Goal: Contribute content: Contribute content

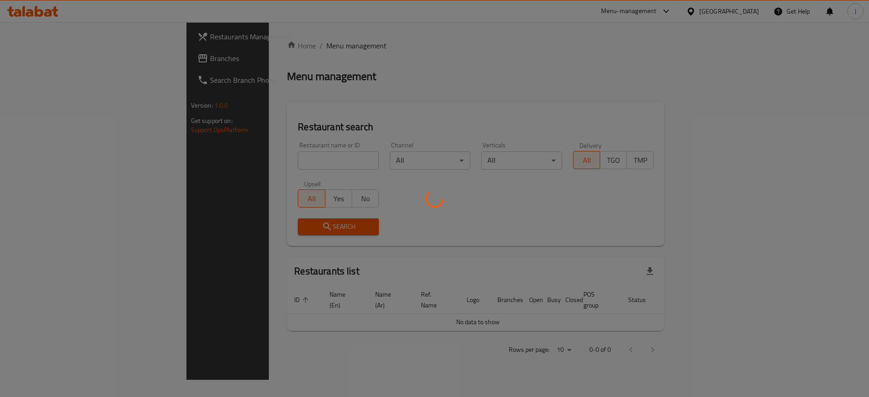
click at [241, 149] on div at bounding box center [434, 198] width 869 height 397
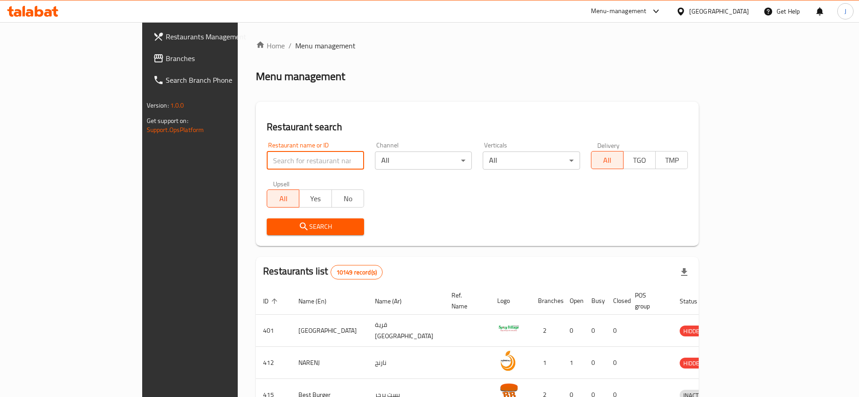
click at [267, 159] on input "search" at bounding box center [315, 161] width 97 height 18
type input "993"
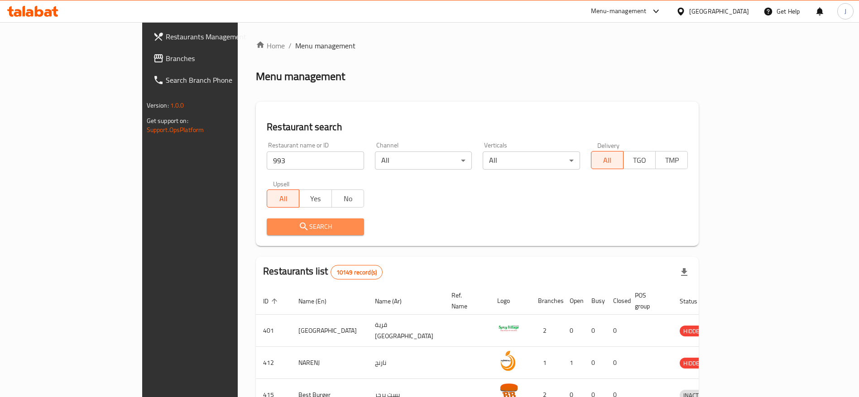
click at [274, 221] on span "Search" at bounding box center [315, 226] width 83 height 11
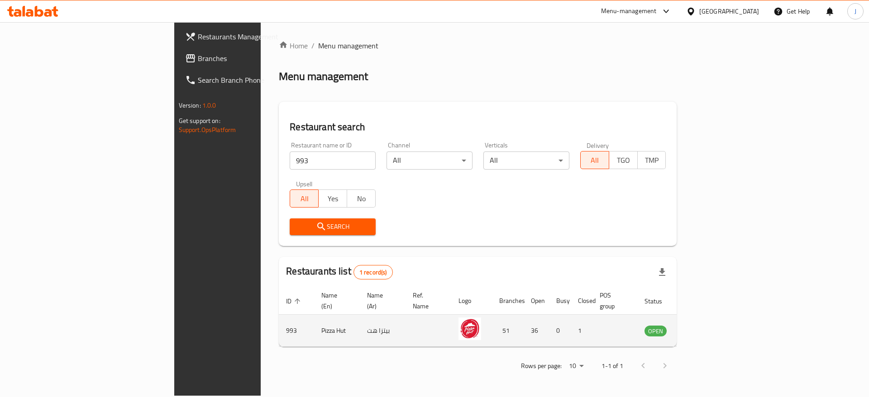
click at [703, 326] on icon "enhanced table" at bounding box center [697, 331] width 11 height 11
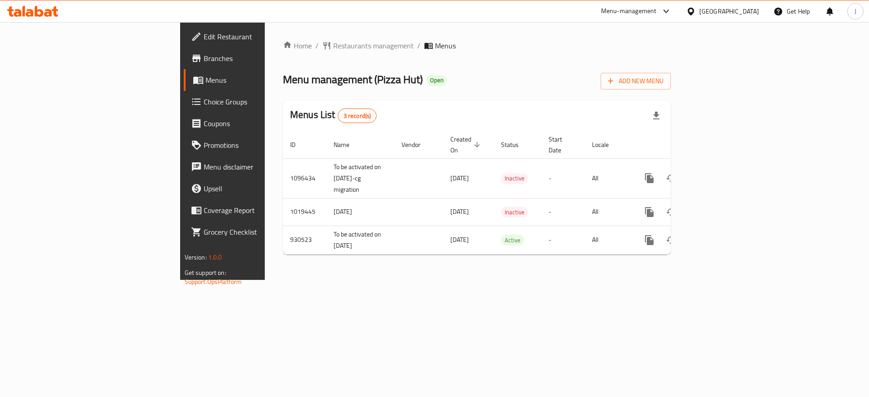
click at [206, 79] on span "Menus" at bounding box center [262, 80] width 113 height 11
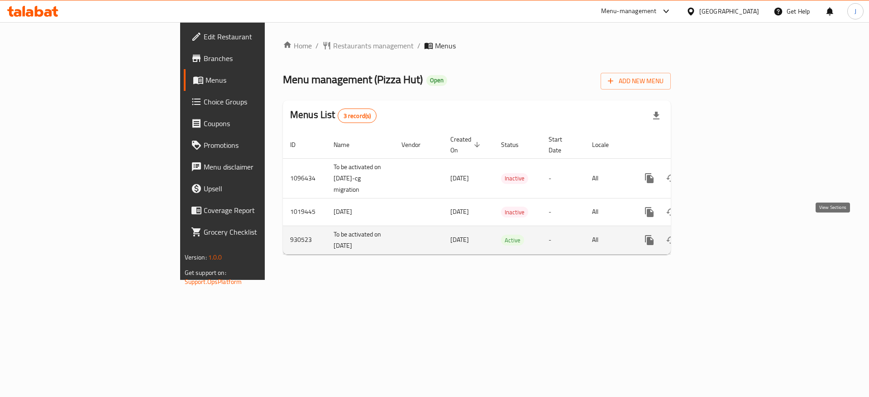
click at [720, 235] on icon "enhanced table" at bounding box center [714, 240] width 11 height 11
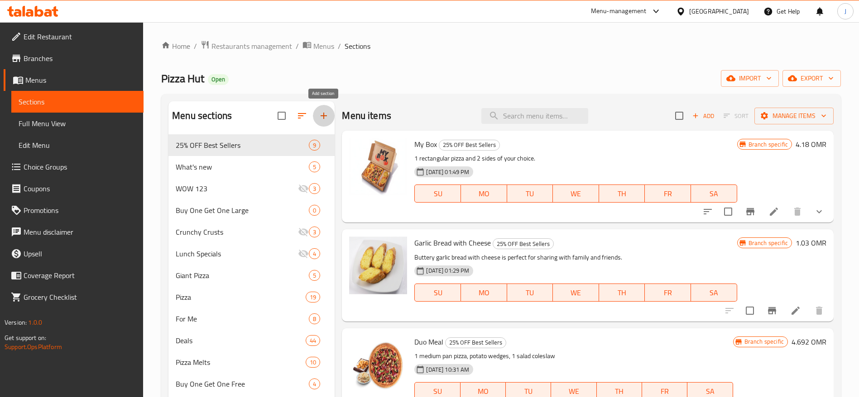
click at [327, 114] on icon "button" at bounding box center [323, 115] width 11 height 11
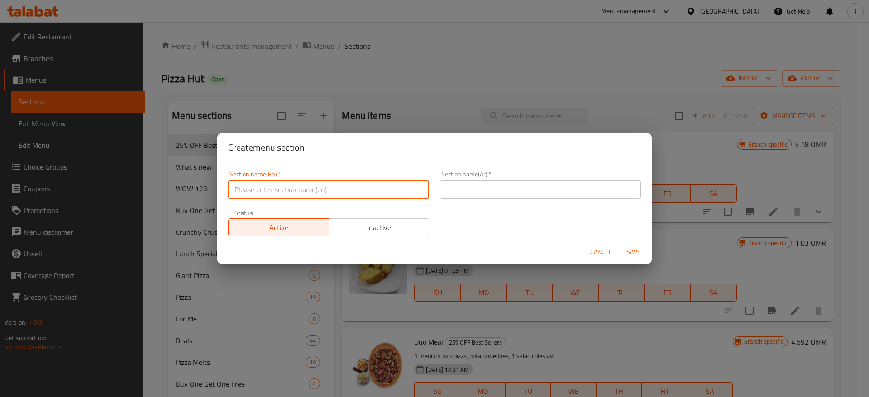
click at [273, 191] on input "text" at bounding box center [328, 190] width 201 height 18
type input "M41"
click at [472, 195] on input "text" at bounding box center [540, 190] width 201 height 18
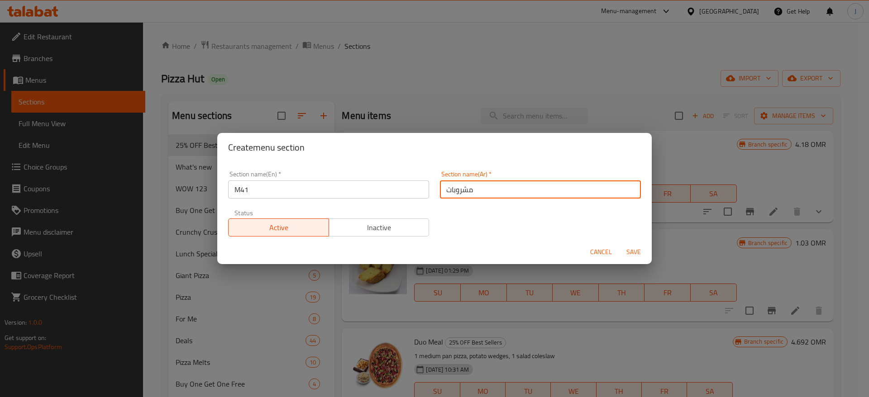
drag, startPoint x: 497, startPoint y: 195, endPoint x: 333, endPoint y: 186, distance: 164.2
click at [333, 189] on div "Section name(En)   * M41 Section name(En) * Section name(Ar)   * مشروبات Sectio…" at bounding box center [435, 204] width 424 height 77
type input "41"
click at [640, 250] on span "Save" at bounding box center [634, 252] width 22 height 11
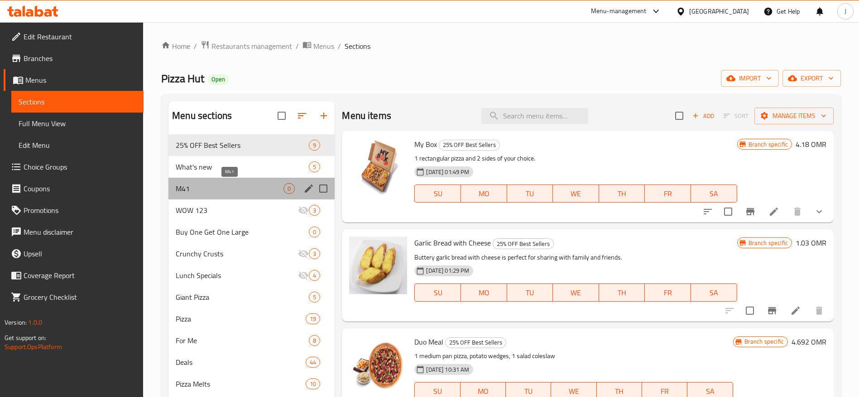
click at [215, 186] on span "M41" at bounding box center [230, 188] width 108 height 11
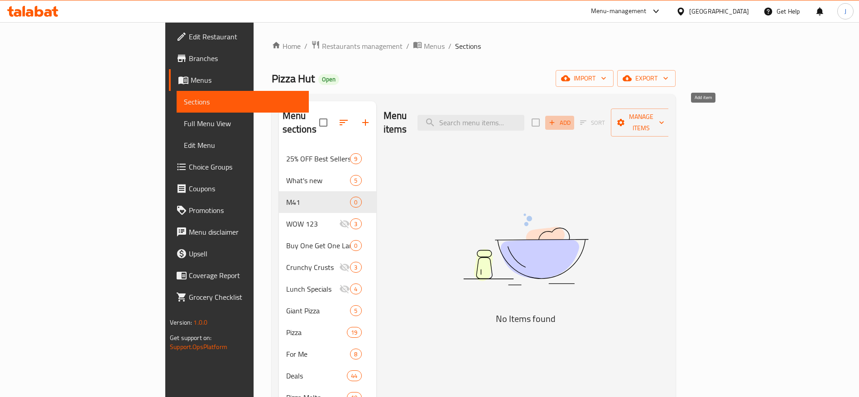
click at [572, 118] on span "Add" at bounding box center [559, 123] width 24 height 10
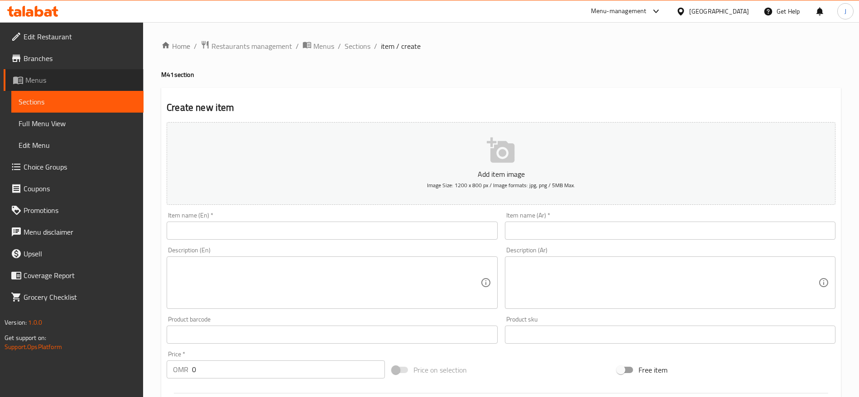
click at [78, 74] on link "Menus" at bounding box center [74, 80] width 140 height 22
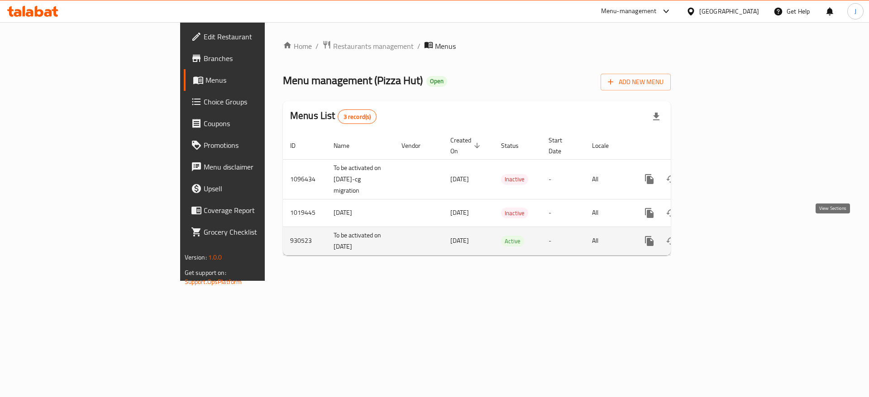
click at [720, 236] on icon "enhanced table" at bounding box center [714, 241] width 11 height 11
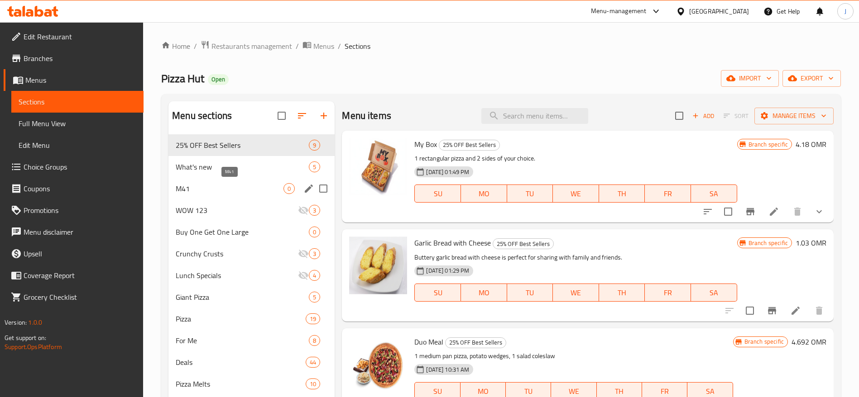
click at [214, 190] on span "M41" at bounding box center [230, 188] width 108 height 11
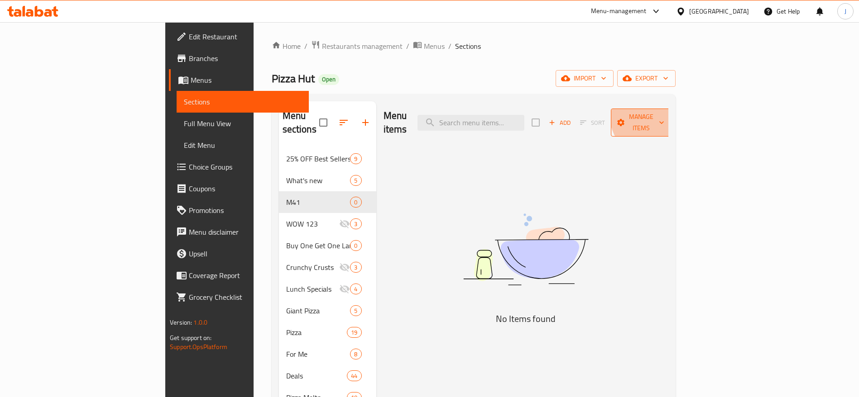
click at [664, 111] on span "Manage items" at bounding box center [641, 122] width 46 height 23
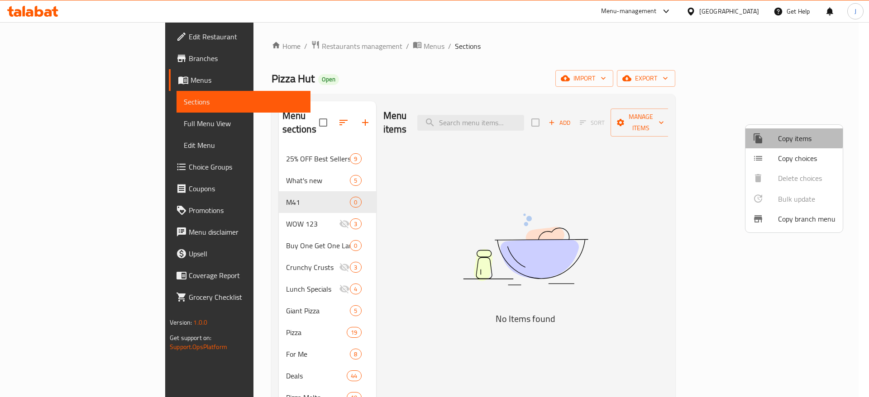
click at [791, 137] on span "Copy items" at bounding box center [806, 138] width 57 height 11
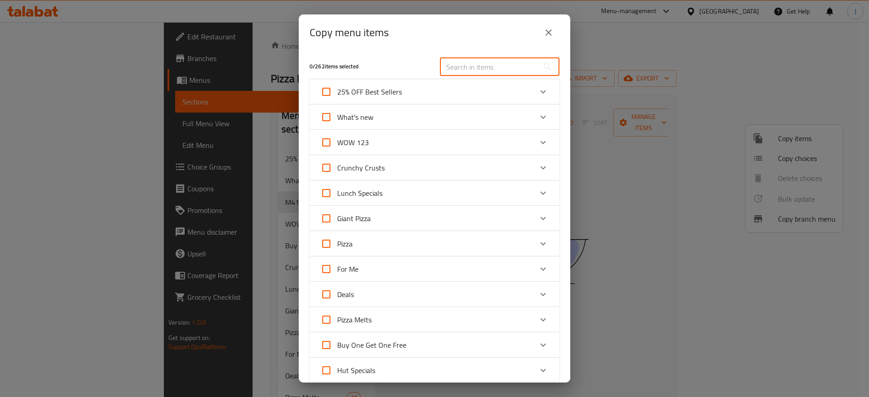
click at [496, 72] on input "text" at bounding box center [489, 67] width 99 height 18
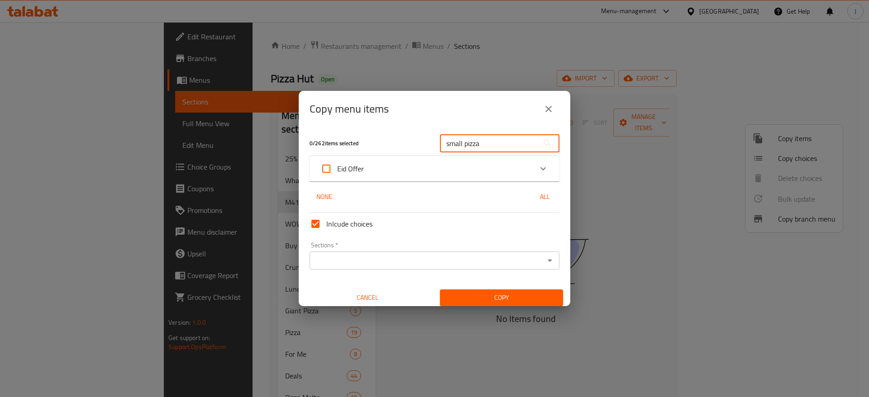
type input "small pizza"
click at [541, 168] on icon "Expand" at bounding box center [543, 168] width 5 height 3
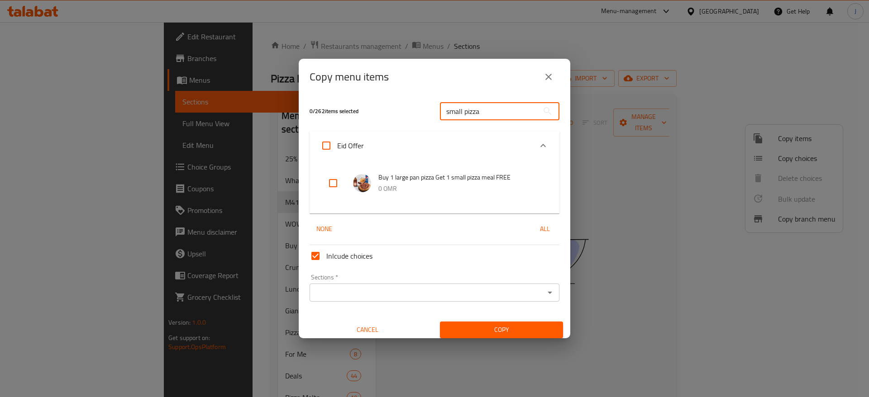
drag, startPoint x: 487, startPoint y: 119, endPoint x: 541, endPoint y: 67, distance: 74.3
click at [340, 121] on div "0 / 262 items selected small pizza ​" at bounding box center [434, 111] width 261 height 36
drag, startPoint x: 551, startPoint y: 78, endPoint x: 592, endPoint y: 86, distance: 41.6
click at [552, 78] on icon "close" at bounding box center [548, 77] width 11 height 11
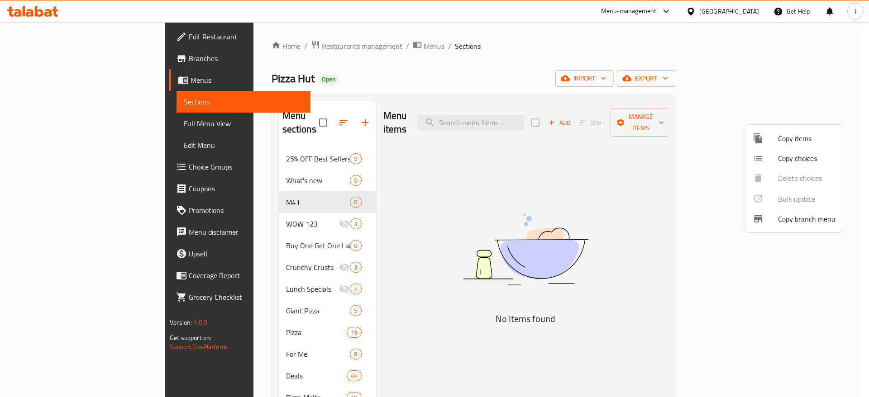
click at [677, 129] on div at bounding box center [434, 198] width 869 height 397
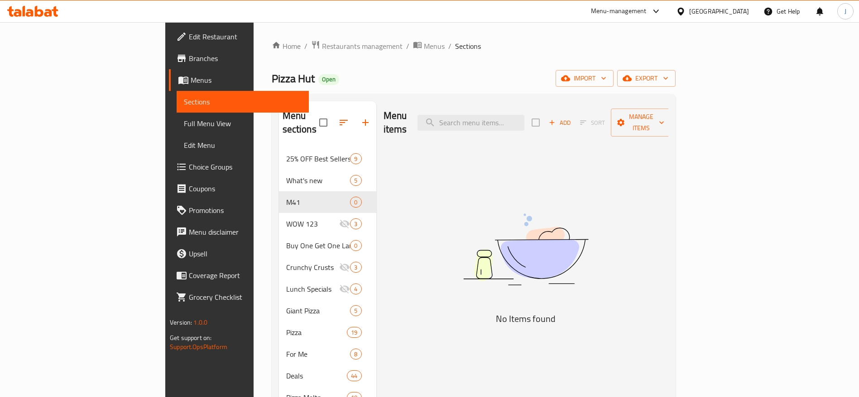
click at [572, 118] on span "Add" at bounding box center [559, 123] width 24 height 10
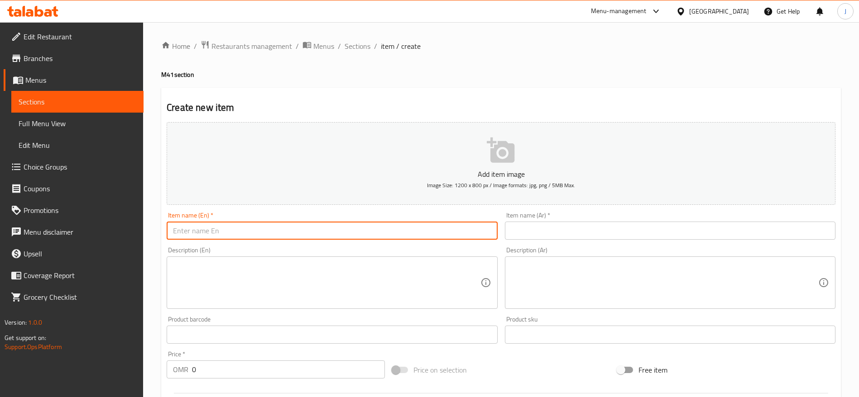
click at [249, 229] on input "text" at bounding box center [332, 231] width 330 height 18
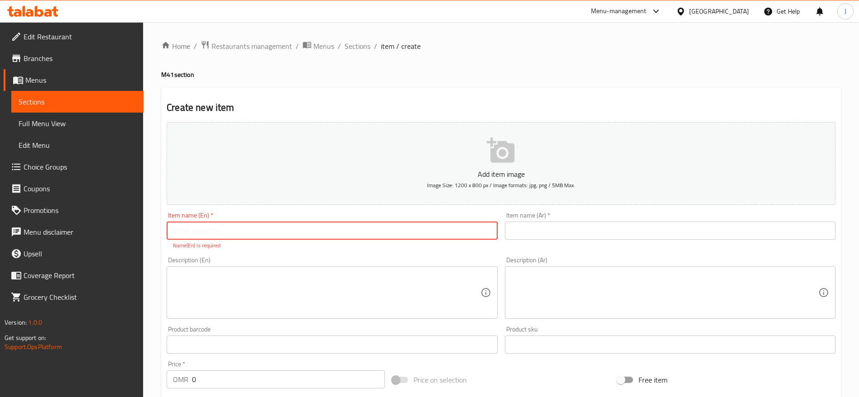
paste input "Small Pizza + Garlic Bread"
type input "Small Pizza + Garlic Bread"
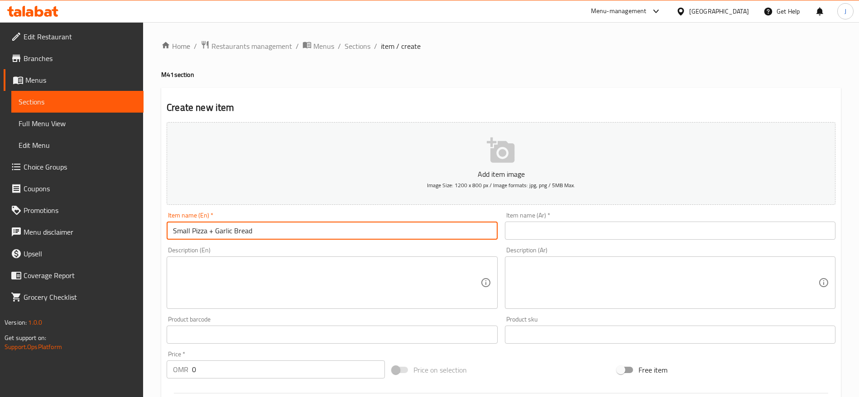
click at [609, 238] on div "Item name (Ar)   * Item name (Ar) *" at bounding box center [670, 226] width 338 height 35
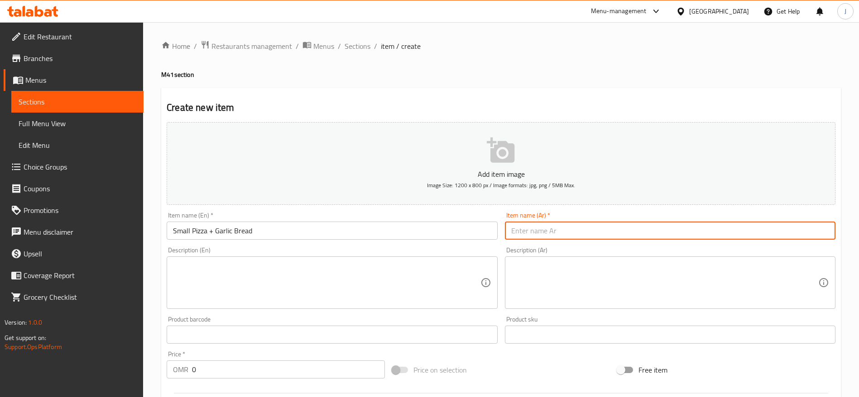
click at [603, 228] on input "text" at bounding box center [670, 231] width 330 height 18
paste input "Small Pizza + Garlic Bread بيتزا صغيرة + خبز بالثوم"
drag, startPoint x: 591, startPoint y: 231, endPoint x: 335, endPoint y: 239, distance: 256.4
click at [368, 249] on div "Add item image Image Size: 1200 x 800 px / Image formats: jpg, png / 5MB Max. I…" at bounding box center [501, 314] width 676 height 390
type input "بيتزا صغيرة + خبز بالثوم"
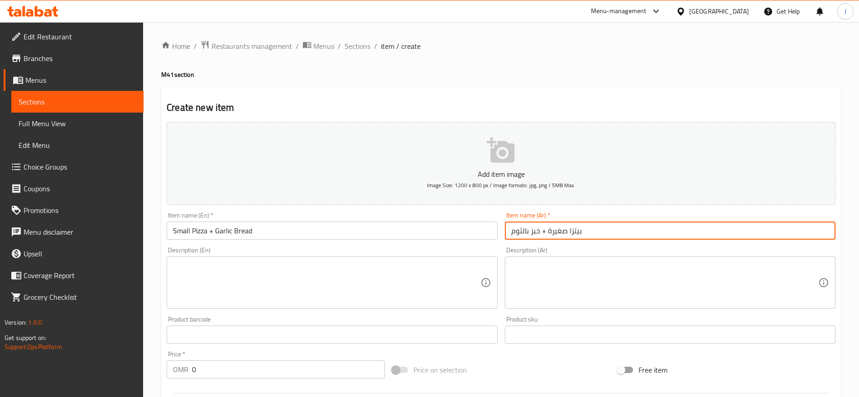
click at [330, 286] on textarea at bounding box center [326, 283] width 307 height 43
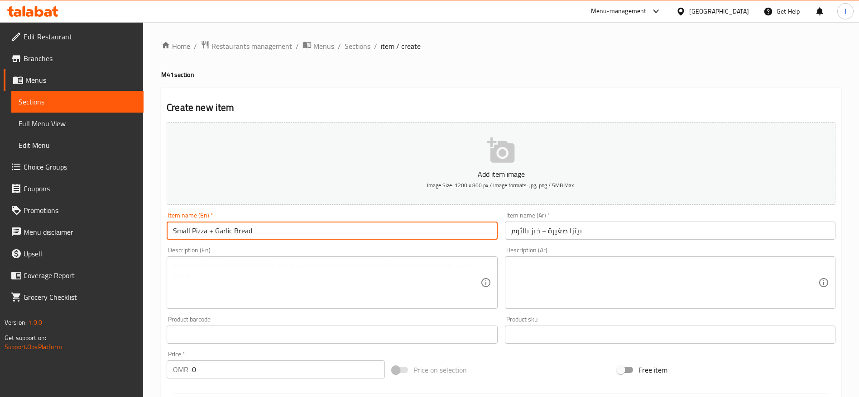
drag, startPoint x: 278, startPoint y: 234, endPoint x: 45, endPoint y: 284, distance: 238.5
click at [45, 284] on div "Edit Restaurant Branches Menus Sections Full Menu View Edit Menu Choice Groups …" at bounding box center [429, 331] width 859 height 618
click at [218, 282] on textarea at bounding box center [326, 283] width 307 height 43
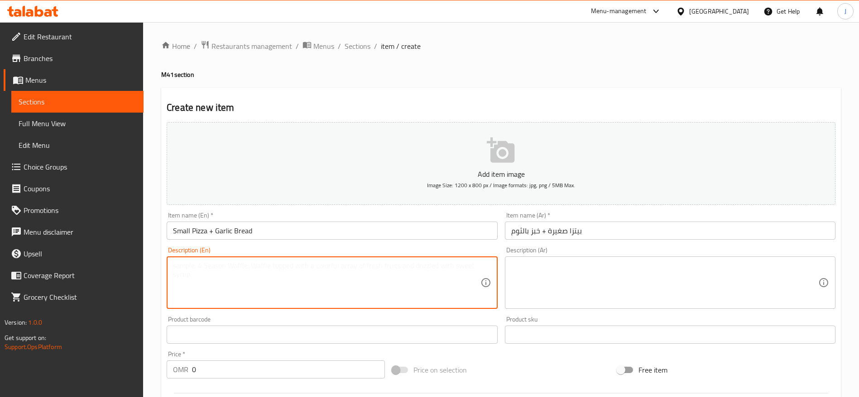
paste textarea "Small Pizza + Garlic Bread"
click at [173, 265] on textarea "Small Pizza + Garlic Bread" at bounding box center [326, 283] width 307 height 43
drag, startPoint x: 330, startPoint y: 273, endPoint x: 102, endPoint y: 335, distance: 236.9
click at [102, 335] on div "Edit Restaurant Branches Menus Sections Full Menu View Edit Menu Choice Groups …" at bounding box center [429, 331] width 859 height 618
type textarea "Your choice of small pizza + Garlic Bread"
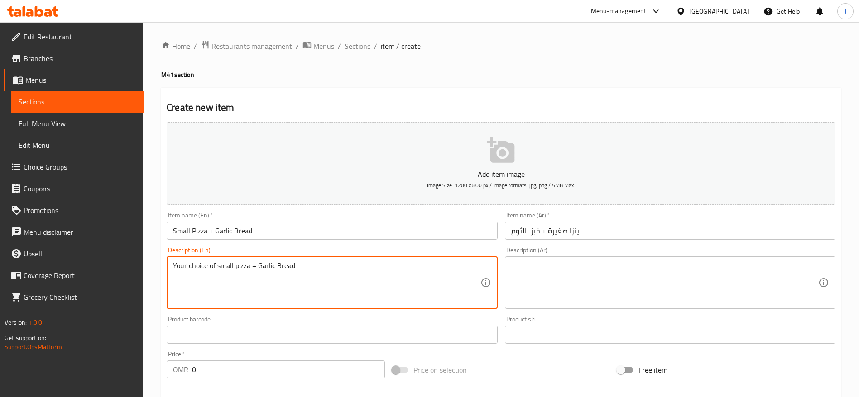
click at [596, 278] on textarea at bounding box center [664, 283] width 307 height 43
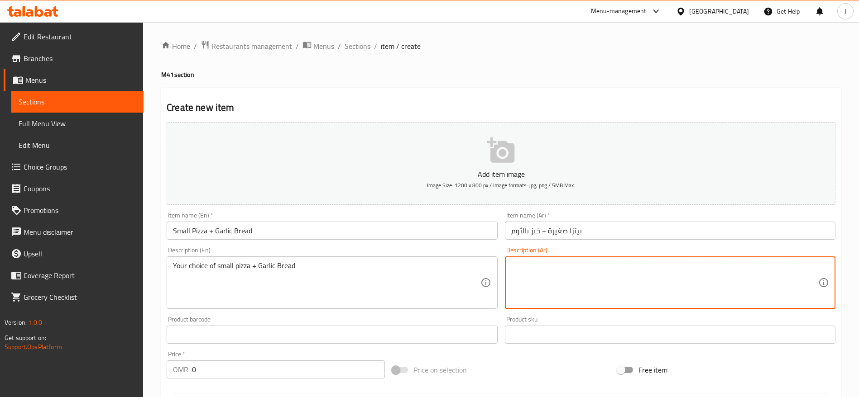
paste textarea "اختيارك من البيتزا الصغيرة + خبز الثوم"
type textarea "اختيارك من البيتزا الصغيرة + خبز الثوم"
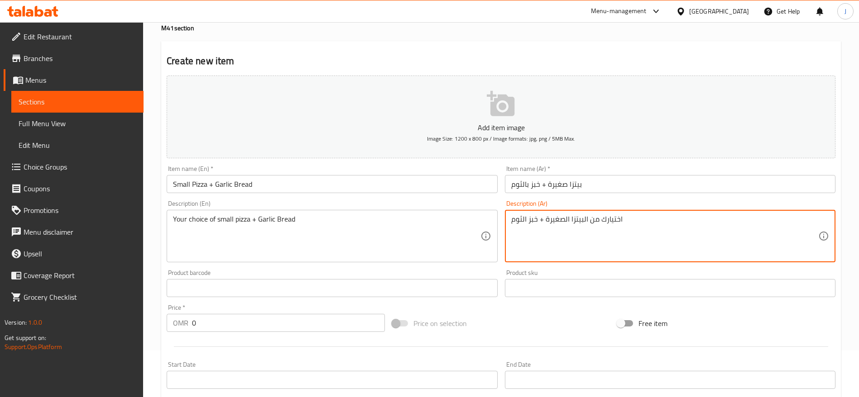
scroll to position [68, 0]
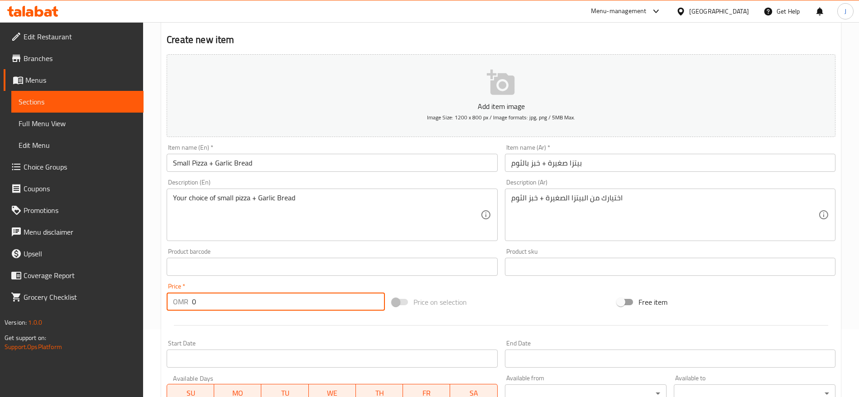
click at [237, 300] on input "0" at bounding box center [288, 302] width 193 height 18
paste input "3.877"
drag, startPoint x: 254, startPoint y: 302, endPoint x: 146, endPoint y: 308, distance: 108.8
click at [148, 311] on div "Home / Restaurants management / Menus / Sections / item / create M41 section Cr…" at bounding box center [501, 263] width 716 height 618
paste input "number"
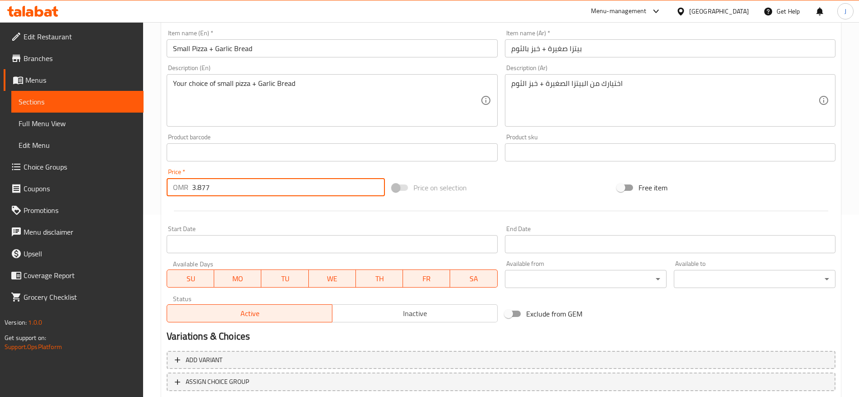
scroll to position [204, 0]
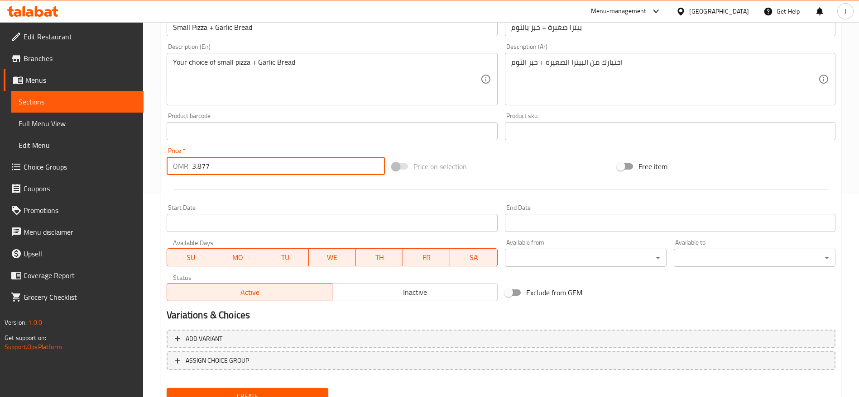
type input "3.877"
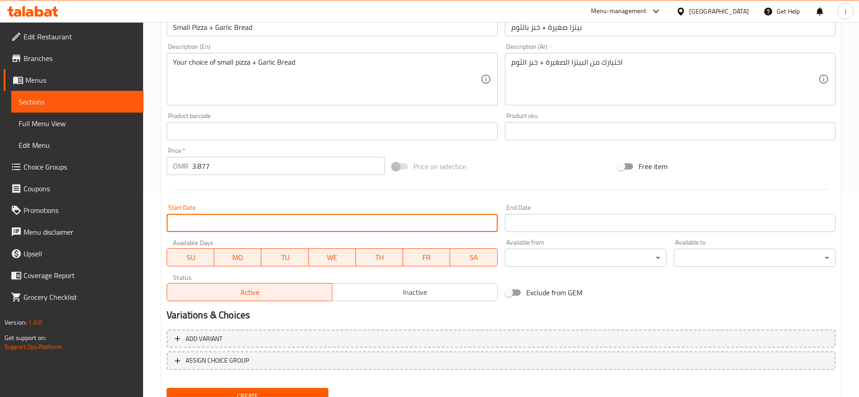
click at [419, 230] on input "Start Date" at bounding box center [332, 223] width 330 height 18
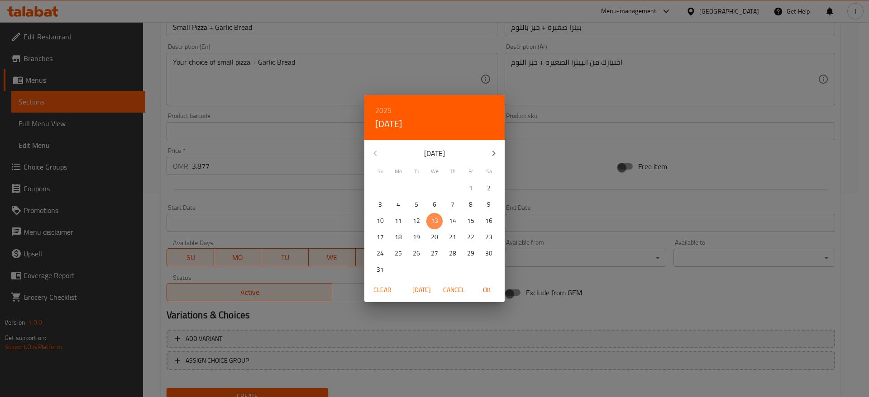
click at [433, 220] on p "13" at bounding box center [434, 220] width 7 height 11
click at [434, 215] on p "13" at bounding box center [434, 220] width 7 height 11
click at [490, 292] on span "OK" at bounding box center [487, 290] width 22 height 11
type input "13-08-2025"
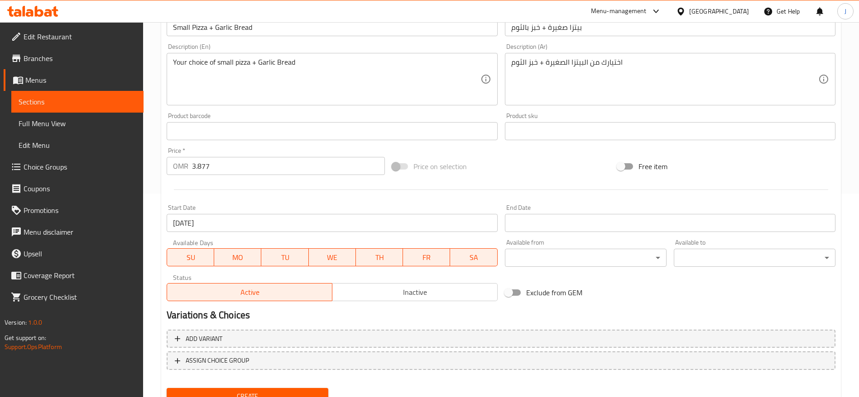
click at [318, 196] on div at bounding box center [501, 190] width 676 height 22
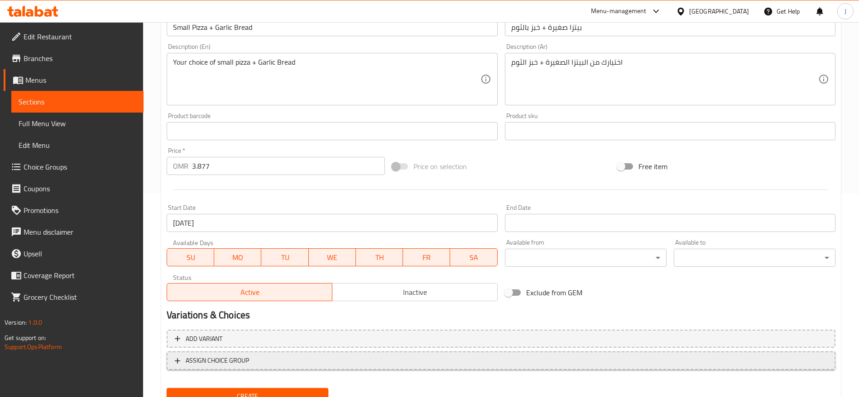
scroll to position [242, 0]
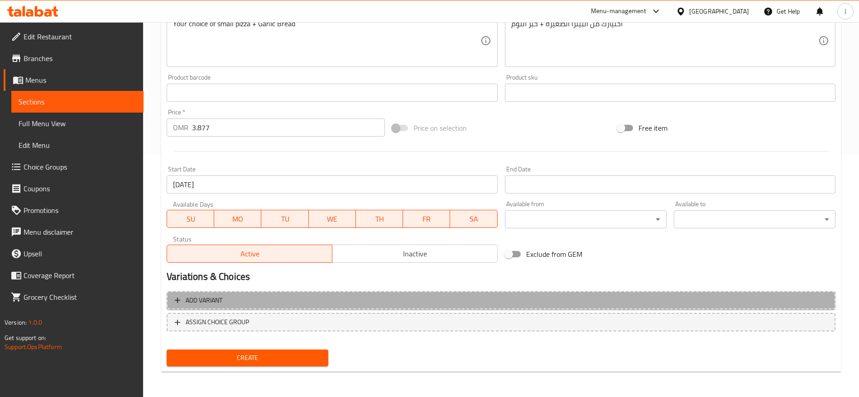
click at [277, 301] on span "Add variant" at bounding box center [501, 300] width 652 height 11
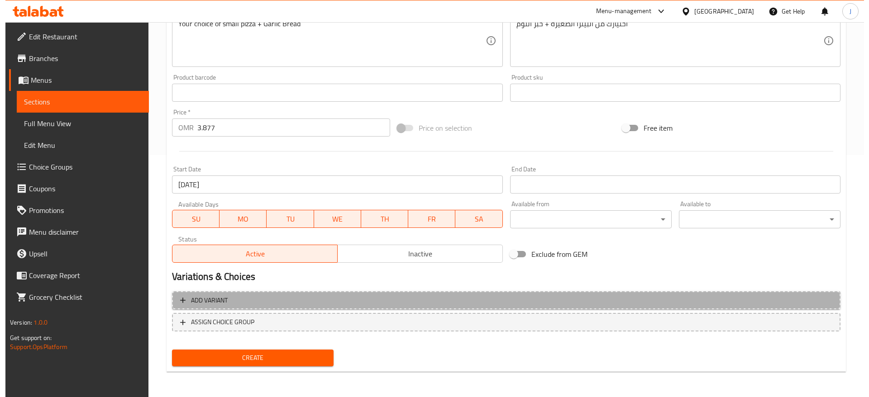
scroll to position [236, 0]
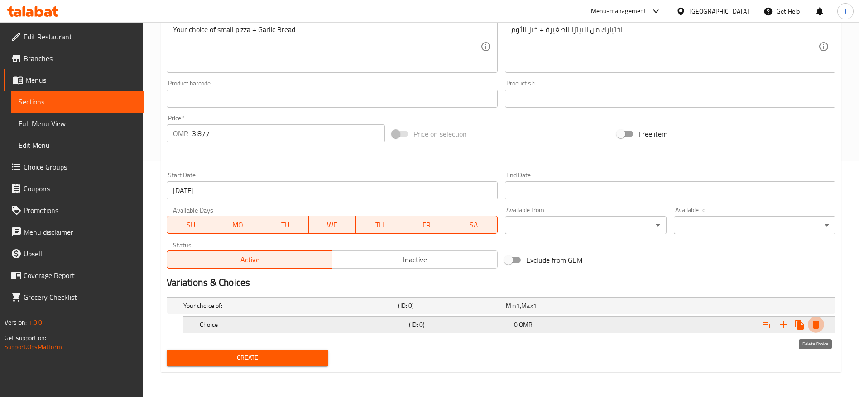
click at [815, 324] on icon "Expand" at bounding box center [816, 325] width 6 height 8
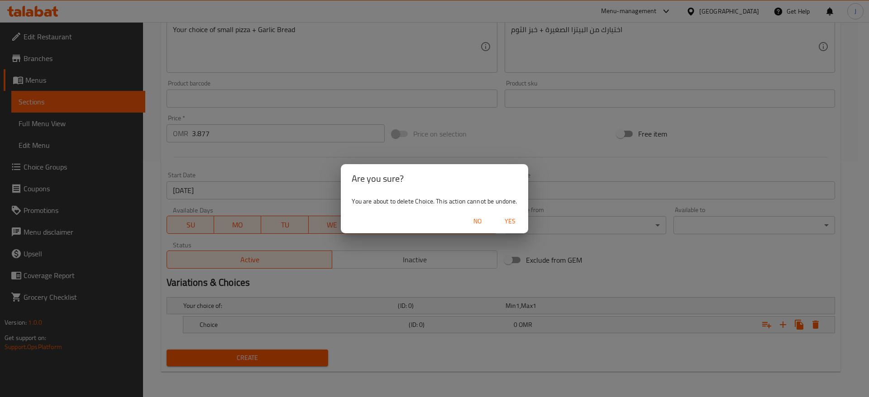
click at [515, 222] on span "Yes" at bounding box center [510, 221] width 22 height 11
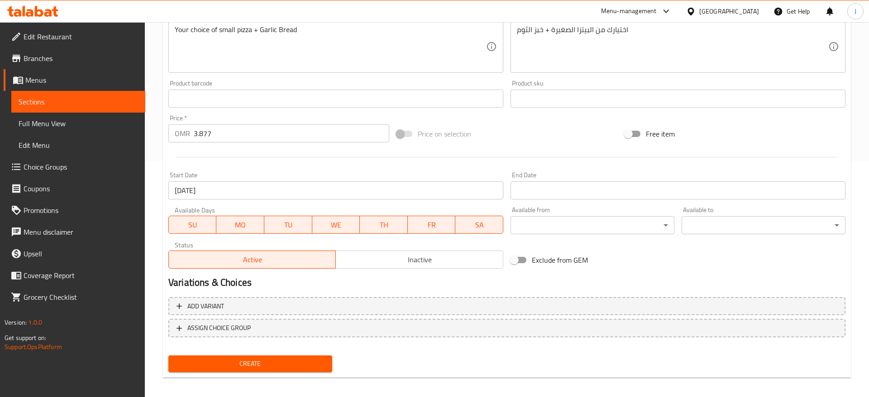
scroll to position [233, 0]
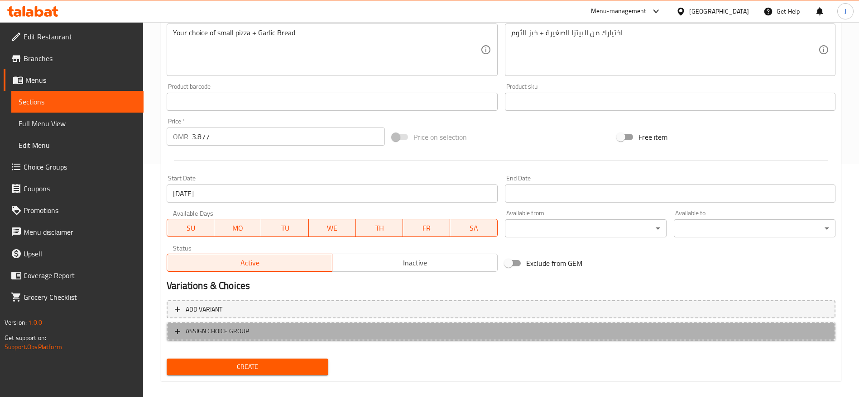
click at [264, 327] on span "ASSIGN CHOICE GROUP" at bounding box center [501, 331] width 652 height 11
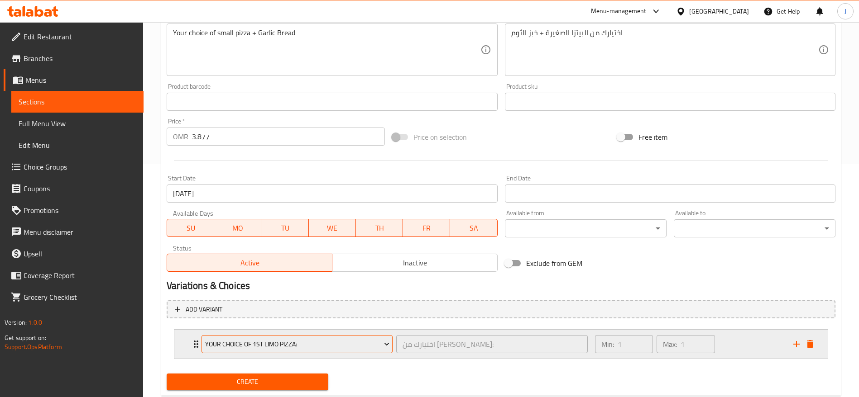
click at [340, 349] on span "Your Choice Of 1st Limo Pizza:" at bounding box center [297, 344] width 184 height 11
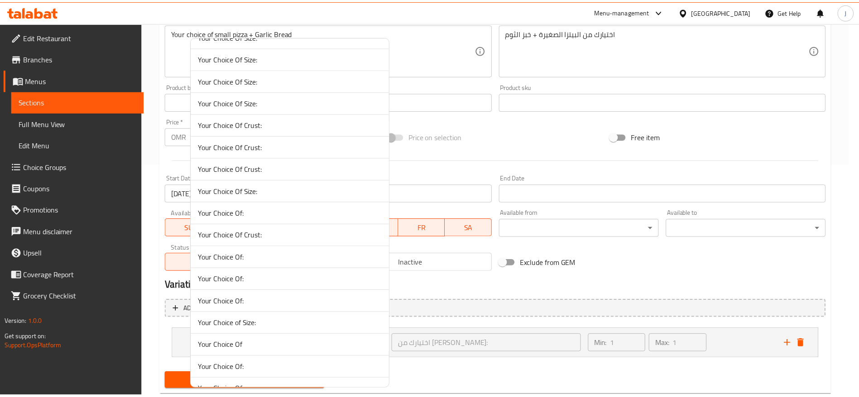
scroll to position [679, 0]
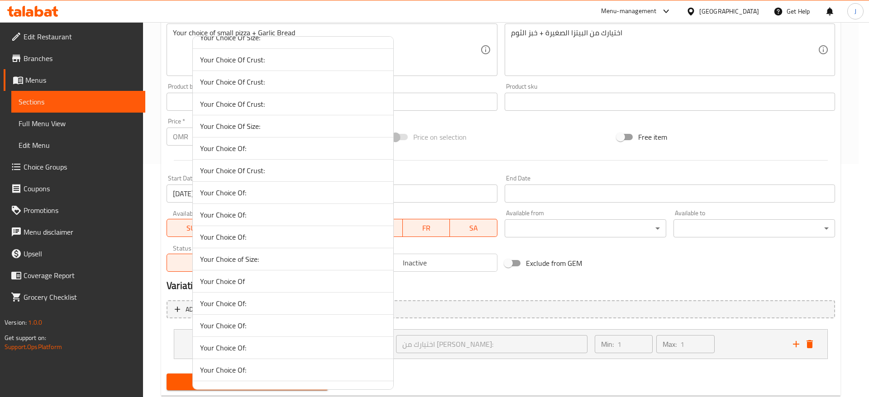
click at [235, 278] on span "Your Choice Of" at bounding box center [293, 281] width 186 height 11
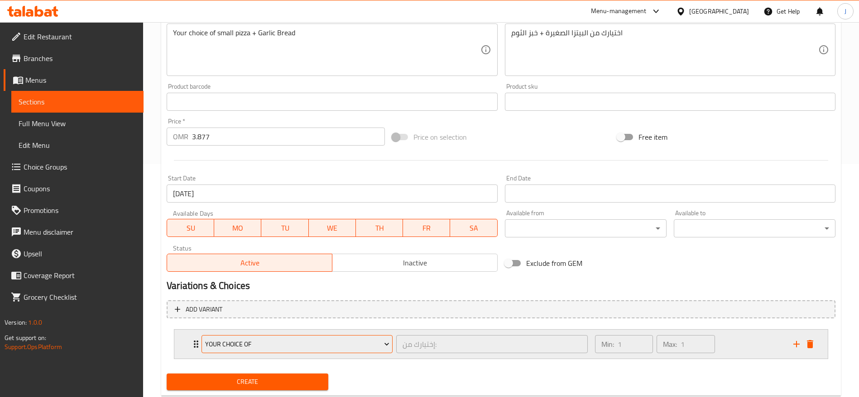
click at [271, 345] on span "Your Choice Of" at bounding box center [297, 344] width 184 height 11
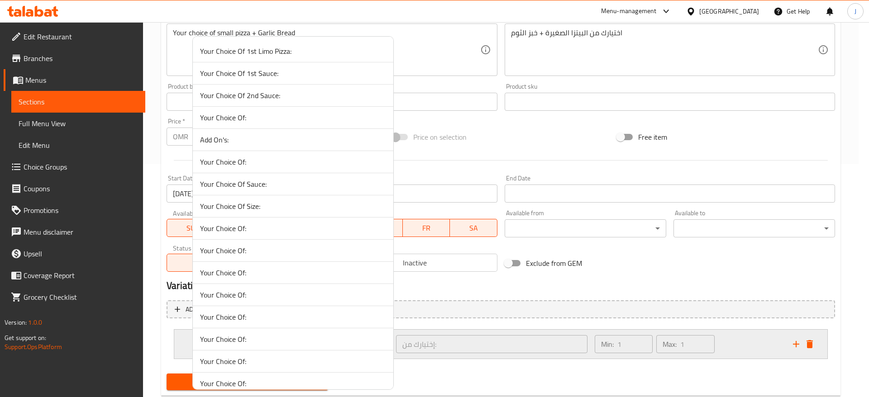
click at [800, 349] on div at bounding box center [434, 198] width 869 height 397
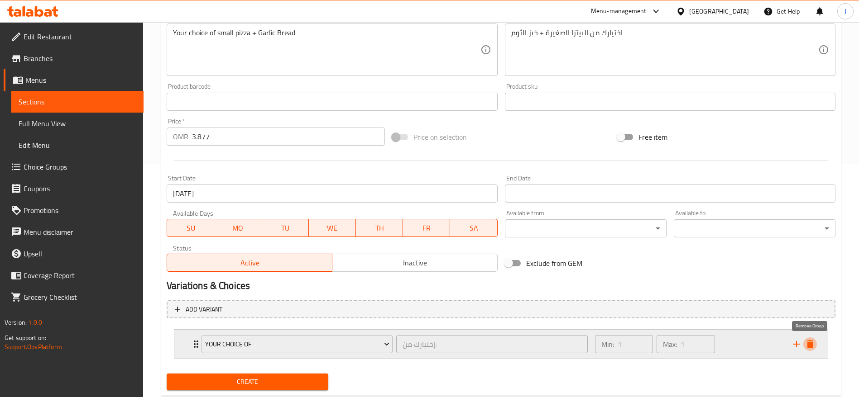
click at [809, 346] on icon "delete" at bounding box center [810, 344] width 6 height 8
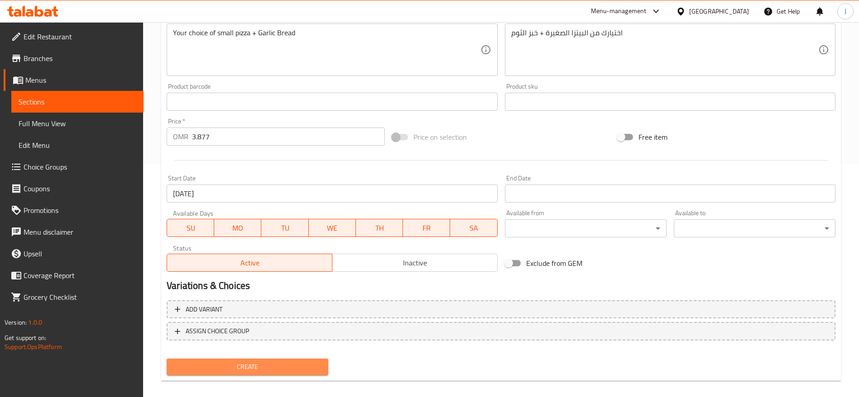
click at [243, 363] on span "Create" at bounding box center [247, 367] width 147 height 11
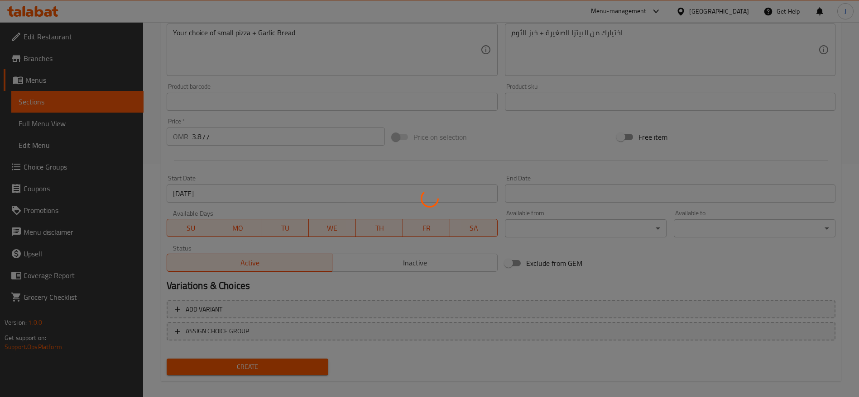
type input "0"
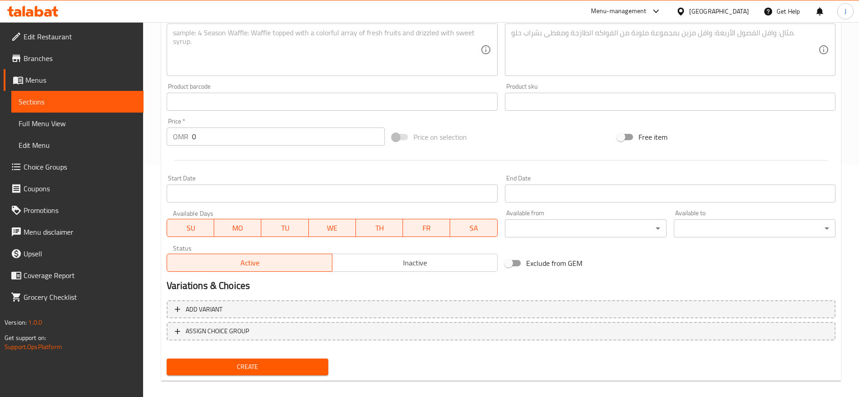
click at [78, 165] on span "Choice Groups" at bounding box center [80, 167] width 113 height 11
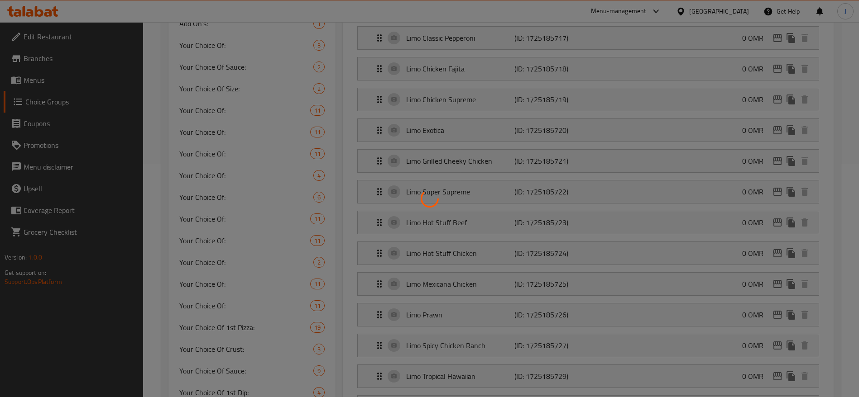
scroll to position [128, 0]
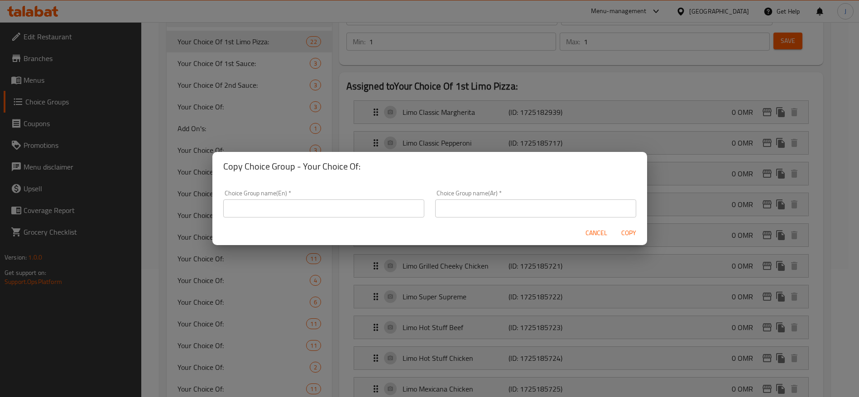
click at [595, 235] on span "Cancel" at bounding box center [596, 233] width 22 height 11
click at [597, 230] on span "Cancel" at bounding box center [596, 233] width 22 height 11
click at [600, 232] on span "Cancel" at bounding box center [596, 233] width 22 height 11
click at [607, 236] on span "Cancel" at bounding box center [596, 233] width 22 height 11
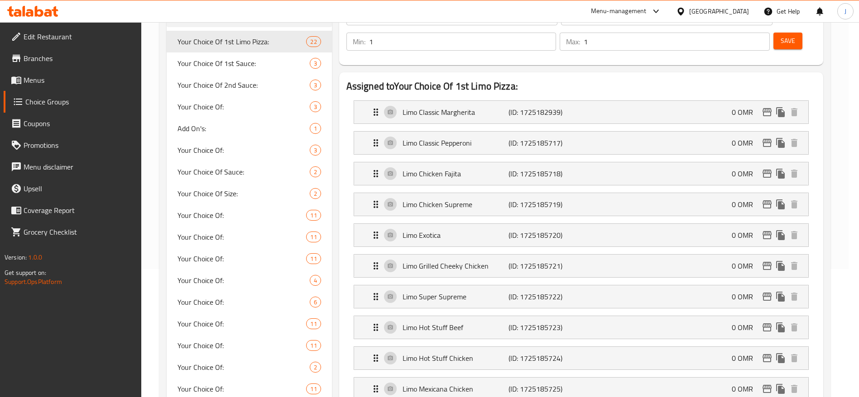
scroll to position [68, 0]
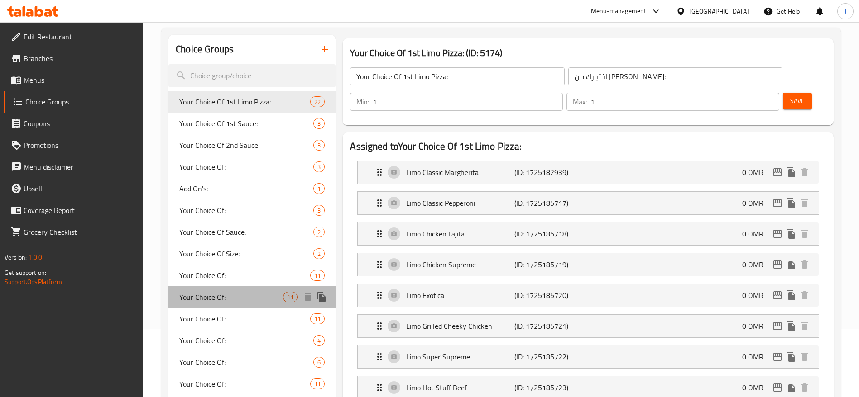
click at [251, 298] on span "Your Choice Of:" at bounding box center [231, 297] width 104 height 11
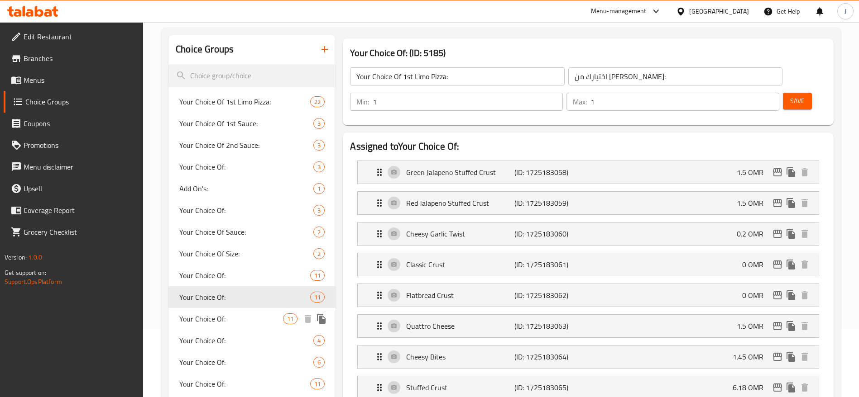
click at [248, 268] on div "Your Choice Of: 11" at bounding box center [251, 276] width 167 height 22
click at [235, 292] on span "Your Choice Of:" at bounding box center [244, 297] width 131 height 11
click at [215, 373] on div "Your Choice Of: 11" at bounding box center [251, 384] width 167 height 22
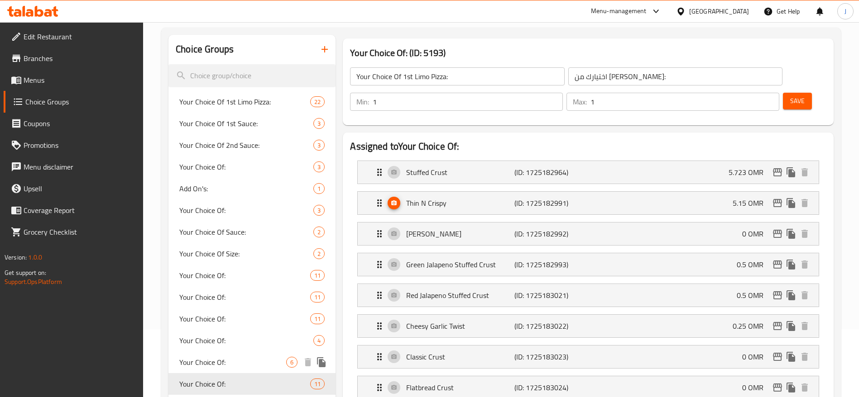
type input "Your Choice Of:"
type input "إختيارك من:"
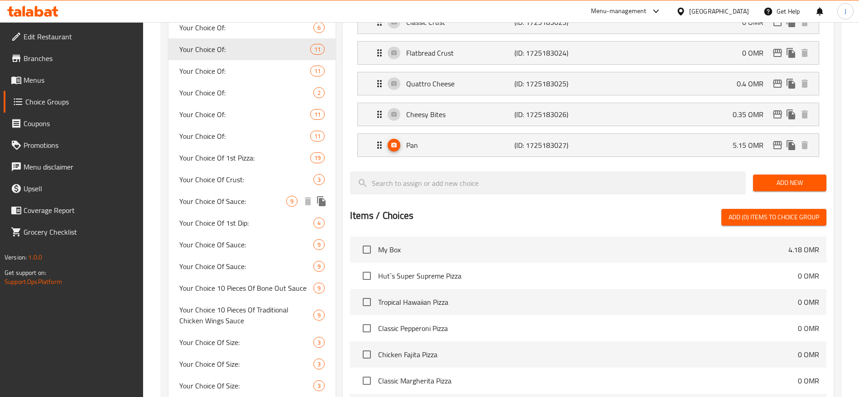
scroll to position [340, 0]
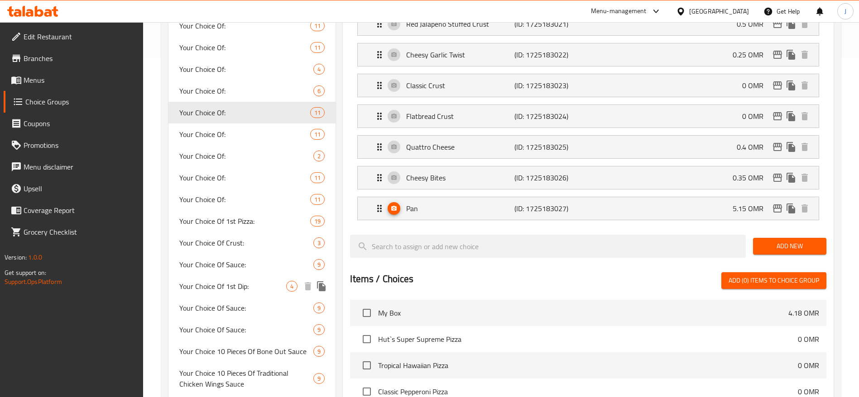
click at [244, 292] on span "Your Choice Of 1st Dip:" at bounding box center [232, 286] width 107 height 11
type input "Your Choice Of 1st Dip:"
type input "إختيارك من الصلصة الأولي:"
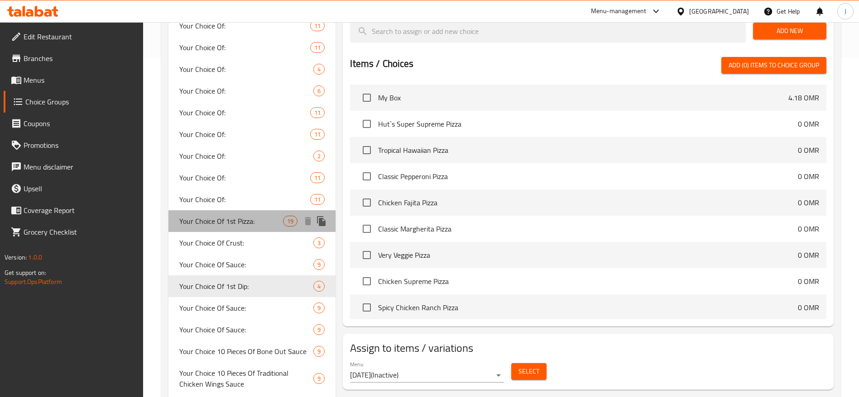
click at [254, 225] on span "Your Choice Of 1st Pizza:" at bounding box center [231, 221] width 104 height 11
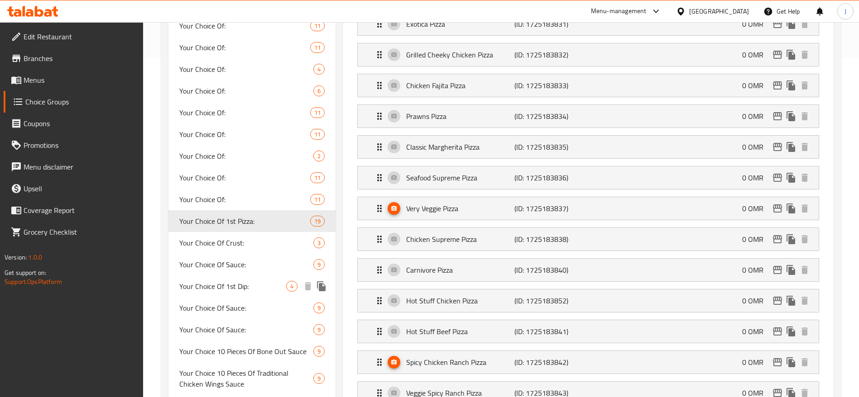
type input "Your Choice Of 1st Pizza:"
type input "إختيارك من أول بيتزا:"
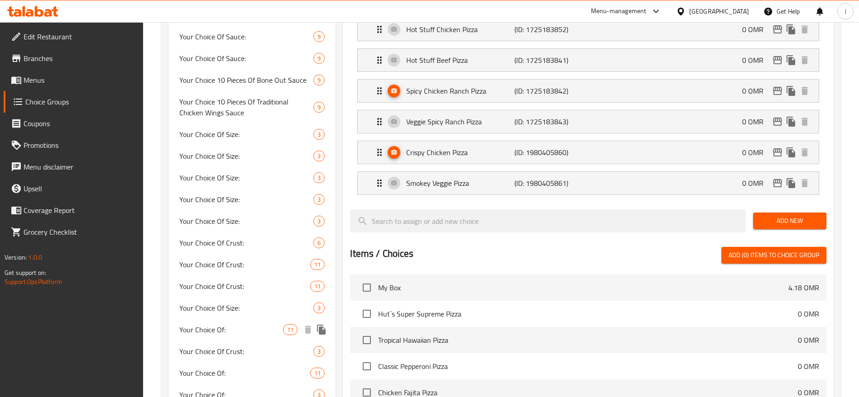
scroll to position [679, 0]
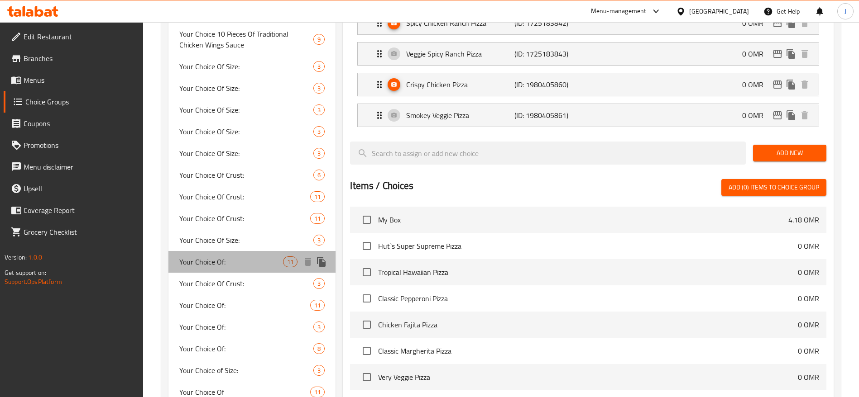
click at [241, 270] on div "Your Choice Of: 11" at bounding box center [251, 262] width 167 height 22
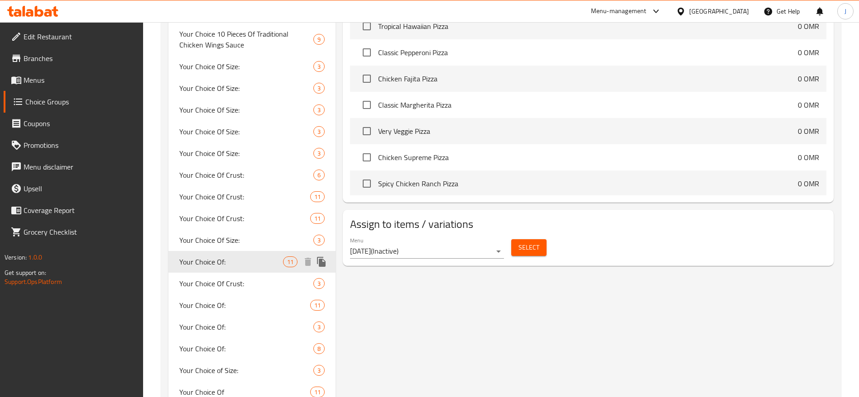
type input "Your Choice Of:"
type input "إختيارك من:"
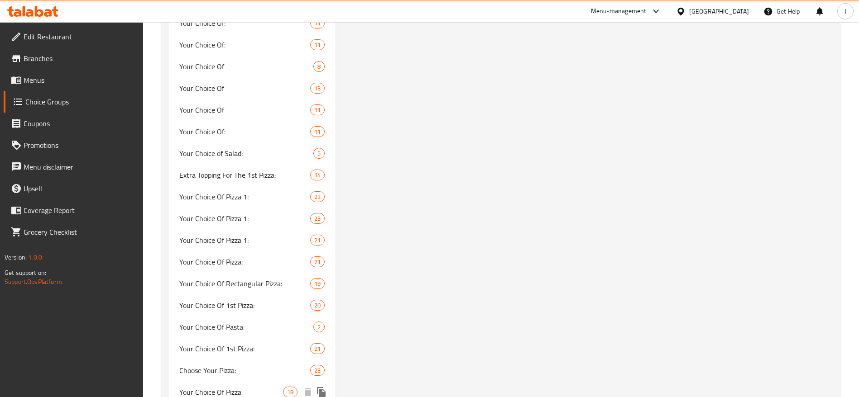
scroll to position [1562, 0]
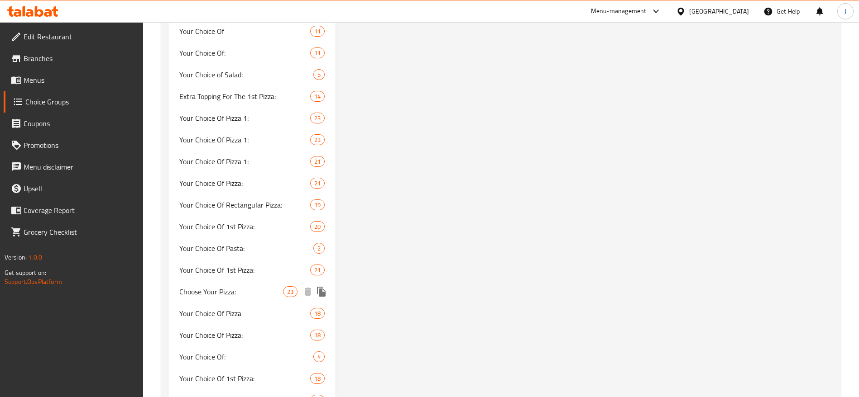
click at [251, 287] on span "Choose Your Pizza:" at bounding box center [231, 292] width 104 height 11
type input "Choose Your Pizza:"
type input "[PERSON_NAME]:"
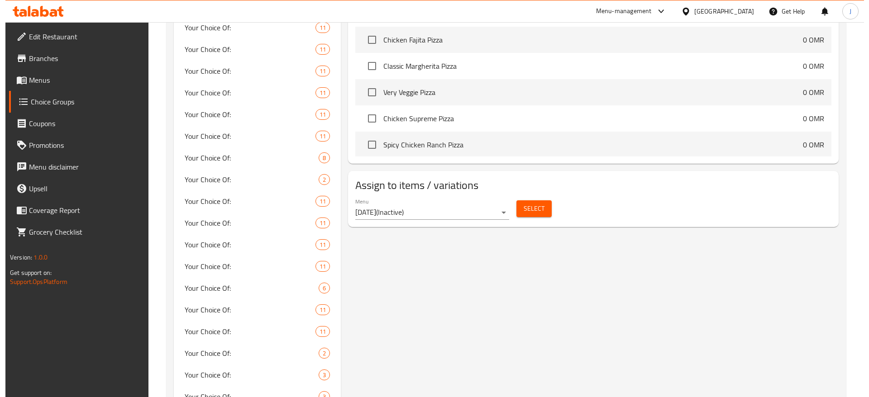
scroll to position [1087, 0]
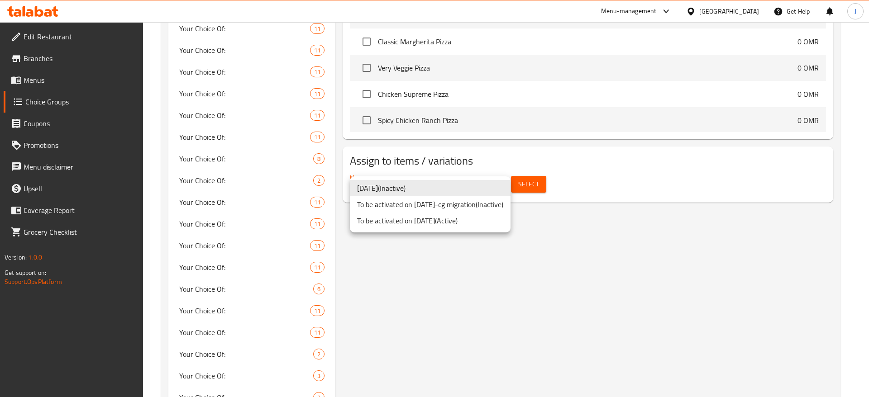
click at [479, 223] on li "To be activated on 11-01-2023 ( Active )" at bounding box center [430, 221] width 161 height 16
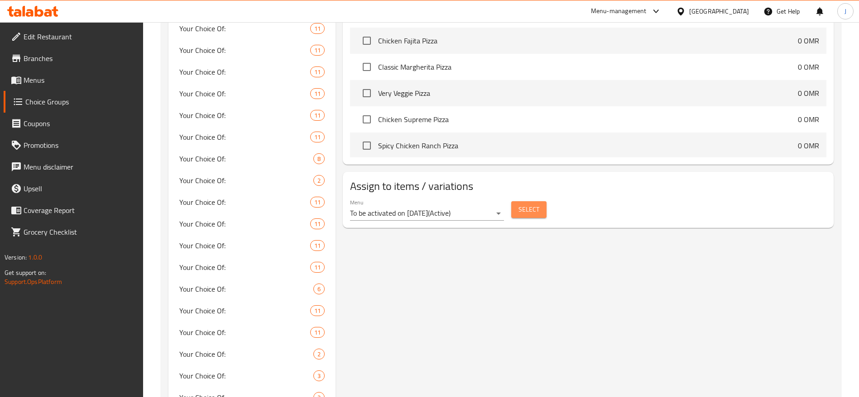
click at [544, 201] on button "Select" at bounding box center [528, 209] width 35 height 17
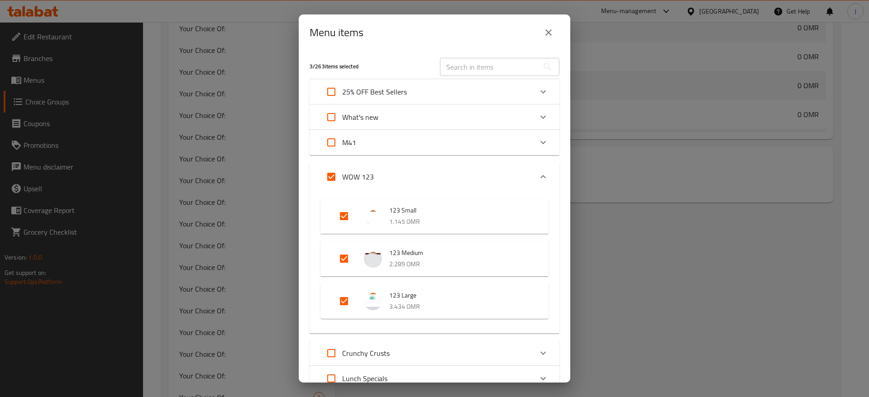
click at [332, 143] on input "Expand" at bounding box center [332, 143] width 22 height 22
checkbox input "true"
click at [538, 140] on icon "Expand" at bounding box center [543, 142] width 11 height 11
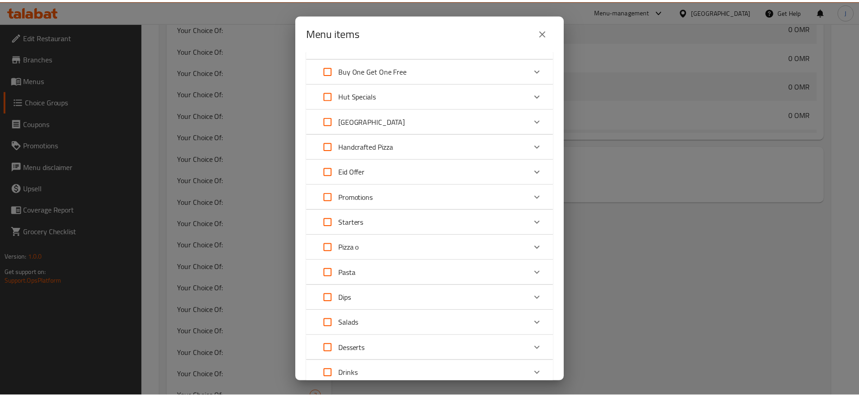
scroll to position [596, 0]
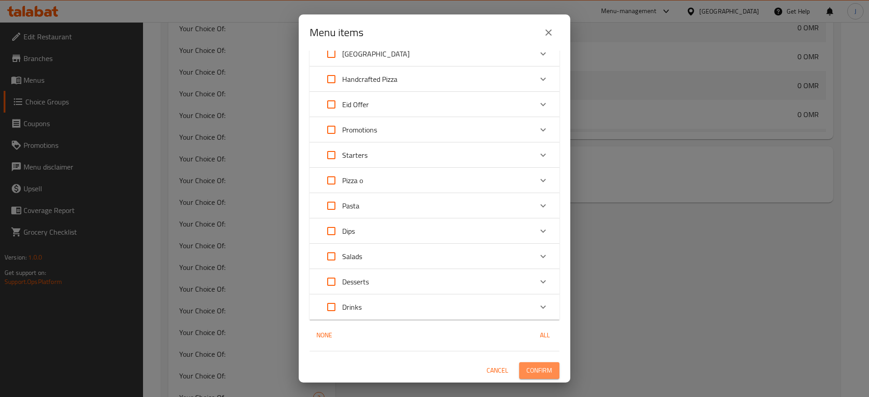
click at [539, 371] on span "Confirm" at bounding box center [540, 370] width 26 height 11
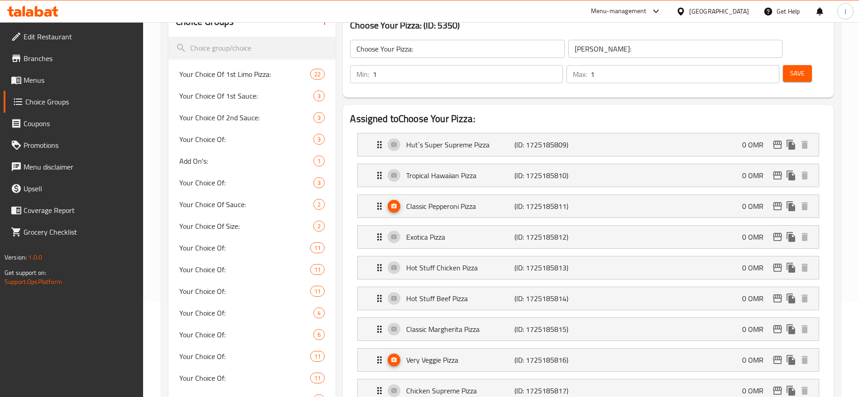
scroll to position [0, 0]
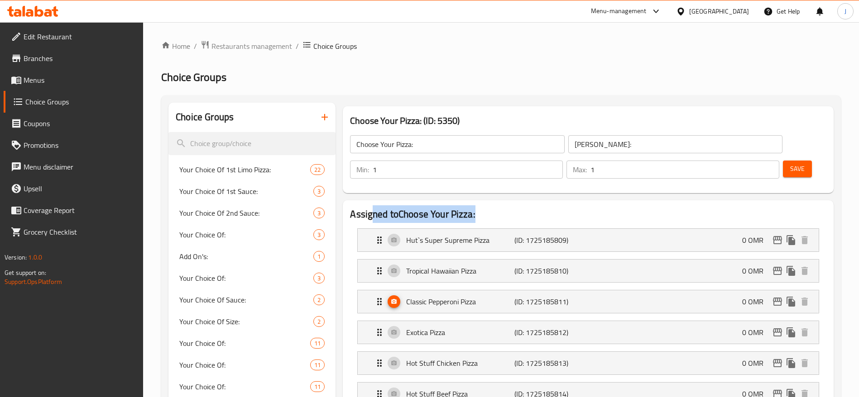
drag, startPoint x: 373, startPoint y: 186, endPoint x: 501, endPoint y: 186, distance: 127.7
click at [496, 208] on h2 "Assigned to Choose Your Pizza:" at bounding box center [588, 215] width 476 height 14
click at [504, 208] on h2 "Assigned to Choose Your Pizza:" at bounding box center [588, 215] width 476 height 14
click at [50, 82] on span "Menus" at bounding box center [80, 80] width 113 height 11
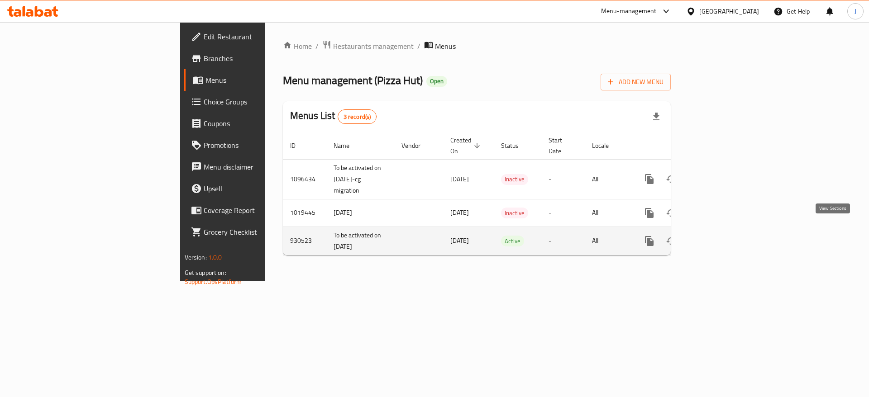
click at [720, 236] on icon "enhanced table" at bounding box center [714, 241] width 11 height 11
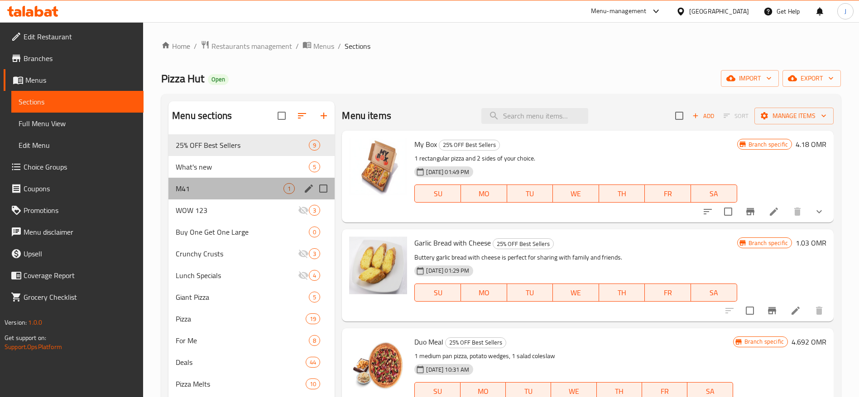
click at [298, 192] on div "M41 1" at bounding box center [251, 189] width 166 height 22
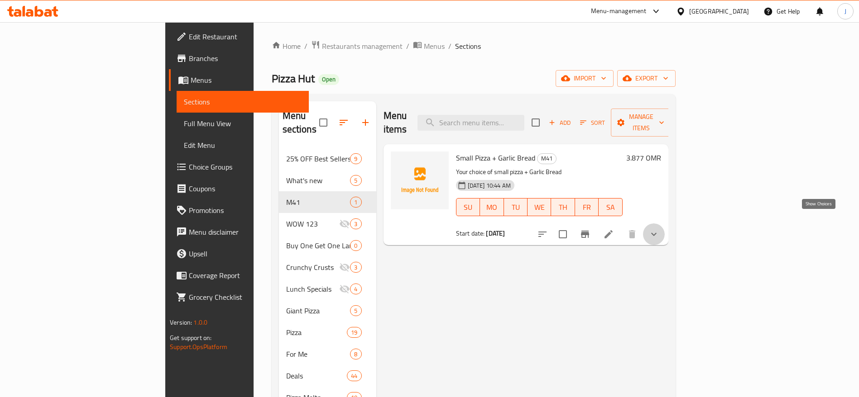
drag, startPoint x: 818, startPoint y: 217, endPoint x: 743, endPoint y: 250, distance: 81.7
click at [659, 229] on icon "show more" at bounding box center [653, 234] width 11 height 11
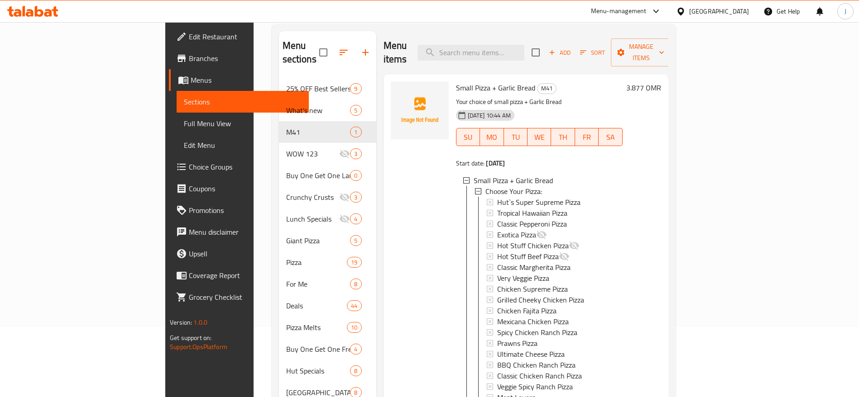
scroll to position [68, 0]
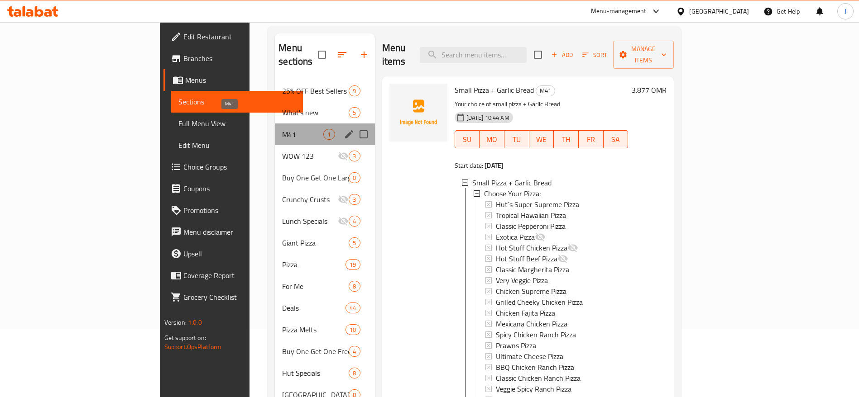
click at [282, 129] on span "M41" at bounding box center [302, 134] width 41 height 11
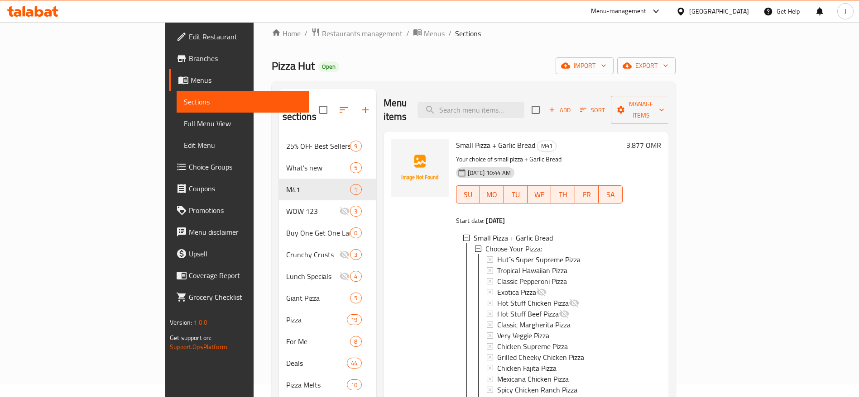
scroll to position [0, 0]
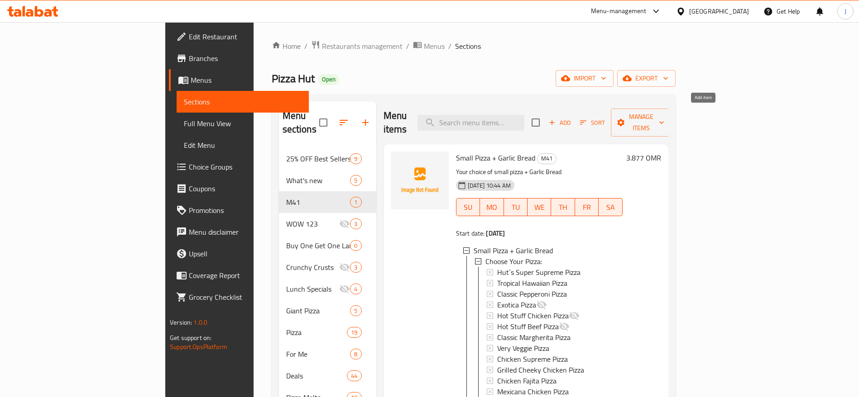
click at [572, 118] on span "Add" at bounding box center [559, 123] width 24 height 10
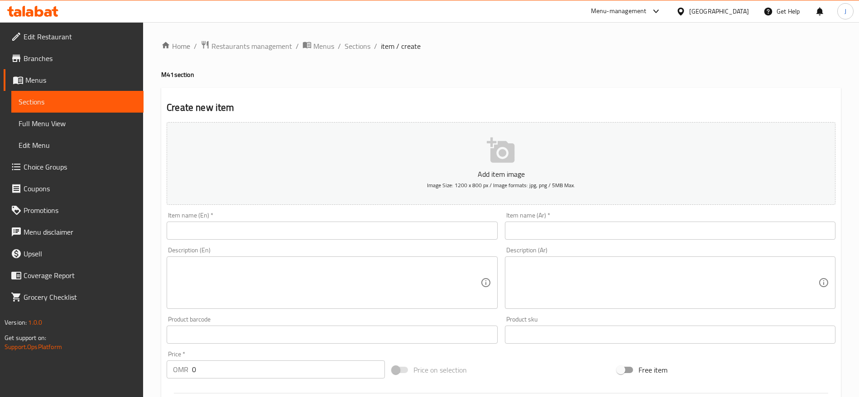
click at [215, 228] on input "text" at bounding box center [332, 231] width 330 height 18
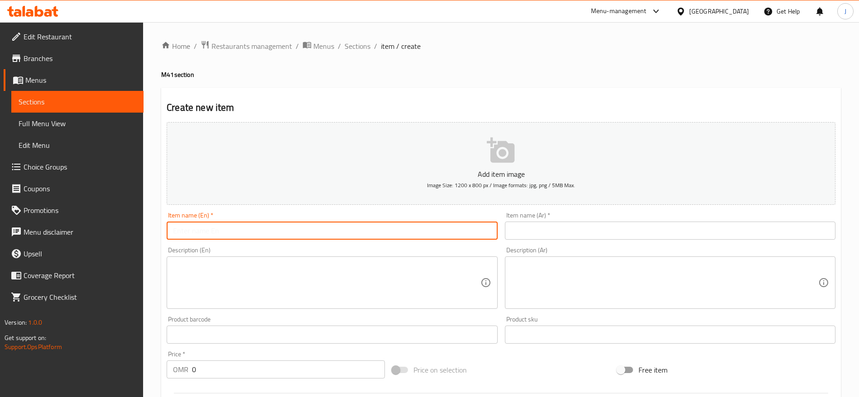
paste input "Small Pizza + Potato Wedges"
drag, startPoint x: 287, startPoint y: 230, endPoint x: 101, endPoint y: 241, distance: 185.5
click at [101, 241] on div "Edit Restaurant Branches Menus Sections Full Menu View Edit Menu Choice Groups …" at bounding box center [429, 331] width 859 height 618
type input "Small Pizza + Potato Wedges"
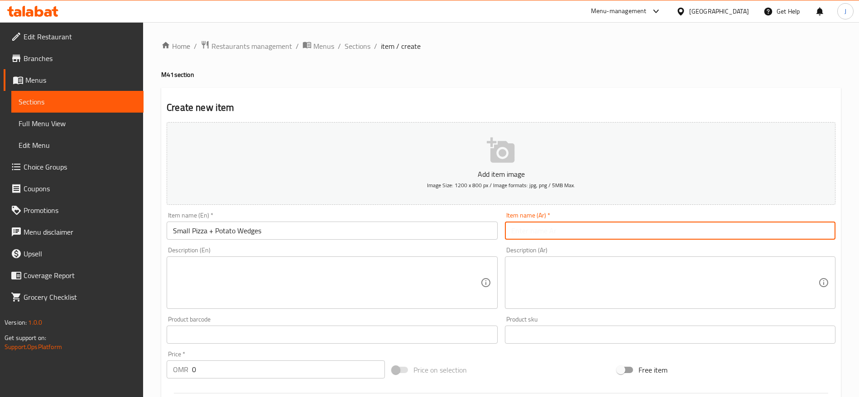
drag, startPoint x: 594, startPoint y: 232, endPoint x: 569, endPoint y: 227, distance: 26.2
click at [594, 231] on input "text" at bounding box center [670, 231] width 330 height 18
paste input "بيتزا صغيرة + بطاطس ودجز"
type input "بيتزا صغيرة + بطاطس ودجز"
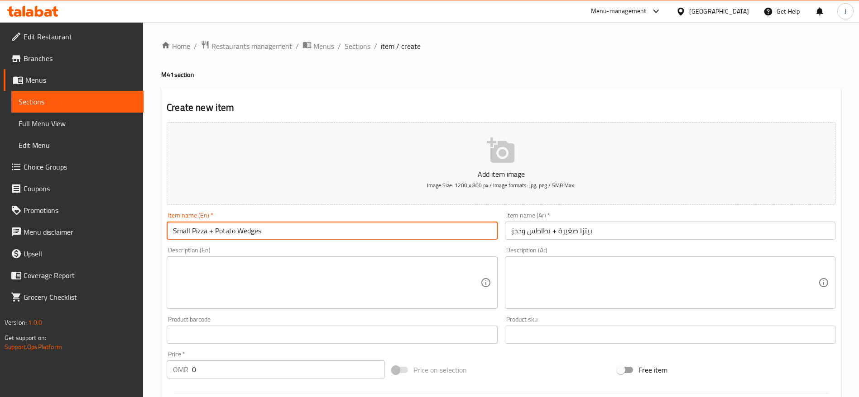
drag, startPoint x: 305, startPoint y: 231, endPoint x: 99, endPoint y: 272, distance: 209.9
click at [100, 272] on div "Edit Restaurant Branches Menus Sections Full Menu View Edit Menu Choice Groups …" at bounding box center [429, 331] width 859 height 618
click at [315, 284] on textarea at bounding box center [326, 283] width 307 height 43
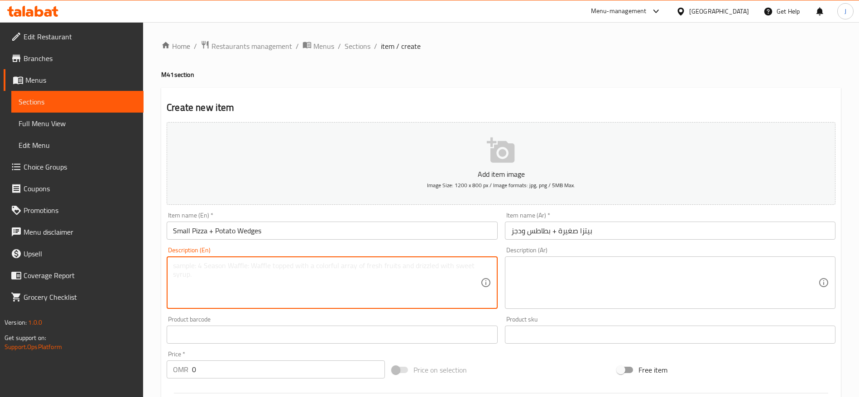
paste textarea "Small Pizza + Potato Wedges"
click at [560, 275] on textarea at bounding box center [664, 283] width 307 height 43
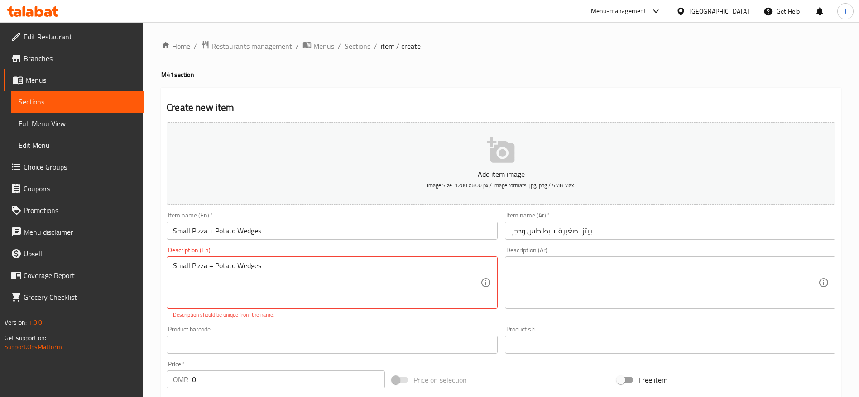
click at [171, 267] on div "Small Pizza + Potato Wedges Description (En)" at bounding box center [332, 283] width 330 height 53
click at [172, 269] on div "Small Pizza + Potato Wedges Description (En)" at bounding box center [332, 283] width 330 height 53
click at [173, 268] on textarea "Small Pizza + Potato Wedges" at bounding box center [326, 283] width 307 height 43
click at [334, 261] on div "Your choice of small pizza + Potato Wedges Description (En)" at bounding box center [332, 283] width 330 height 53
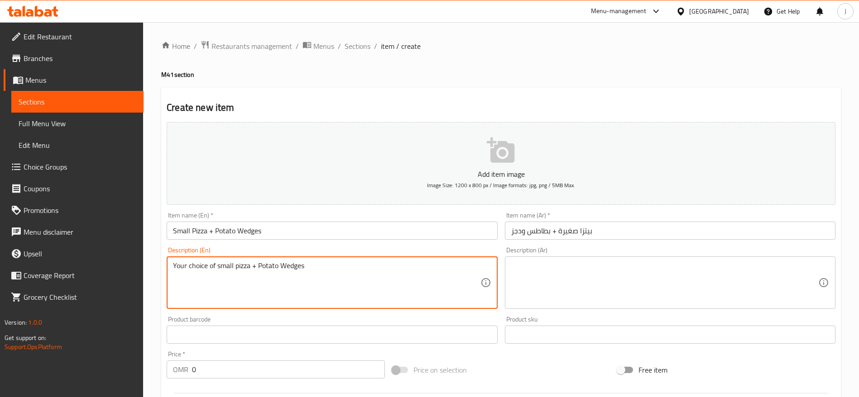
click at [285, 268] on textarea "Your choice of small pizza + Potato Wedges" at bounding box center [326, 283] width 307 height 43
drag, startPoint x: 411, startPoint y: 272, endPoint x: 0, endPoint y: 266, distance: 410.7
click at [0, 266] on div "Edit Restaurant Branches Menus Sections Full Menu View Edit Menu Choice Groups …" at bounding box center [429, 331] width 859 height 618
type textarea "Your choice of small pizza + Potato wedges"
click at [603, 283] on textarea at bounding box center [664, 283] width 307 height 43
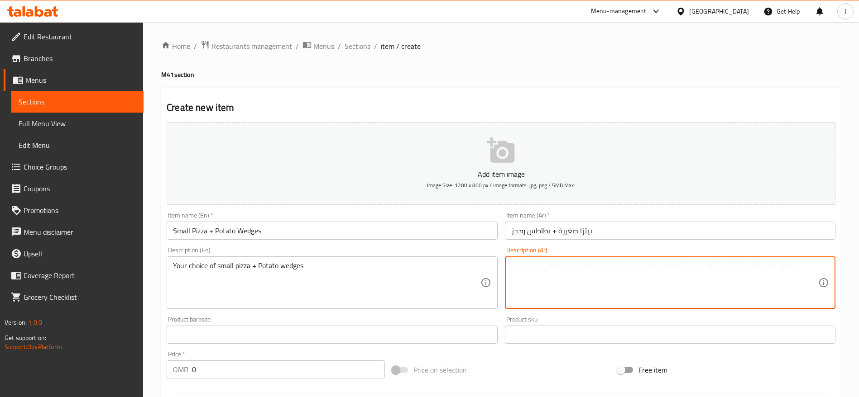
paste textarea "اختيارك من البيتزا الصغيرة + بطاطس ودجز"
type textarea "اختيارك من البيتزا الصغيرة + بطاطس ودجز"
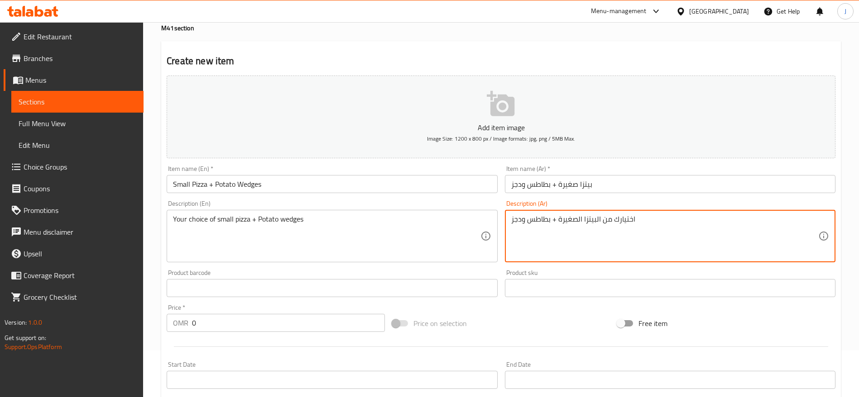
scroll to position [68, 0]
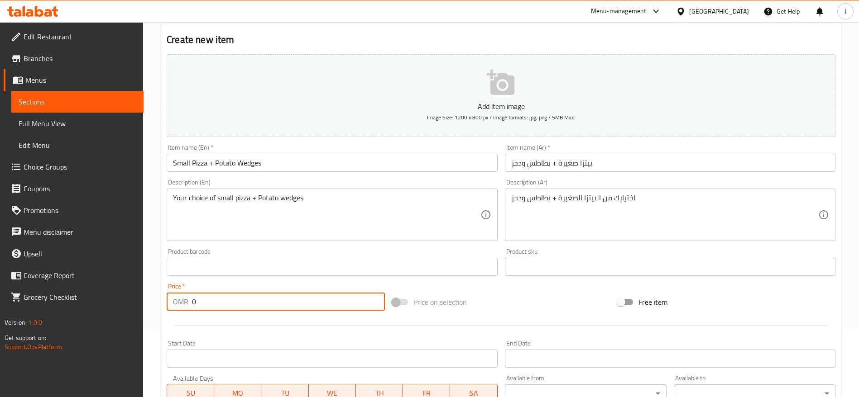
drag, startPoint x: 224, startPoint y: 305, endPoint x: 261, endPoint y: 299, distance: 37.2
click at [225, 305] on input "0" at bounding box center [288, 302] width 193 height 18
paste input "4.22"
type input "4.22"
click at [493, 290] on div "Price on selection" at bounding box center [500, 302] width 225 height 24
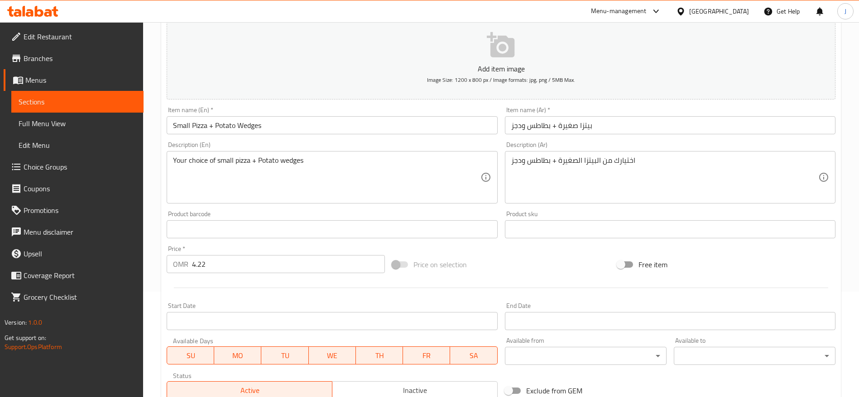
scroll to position [136, 0]
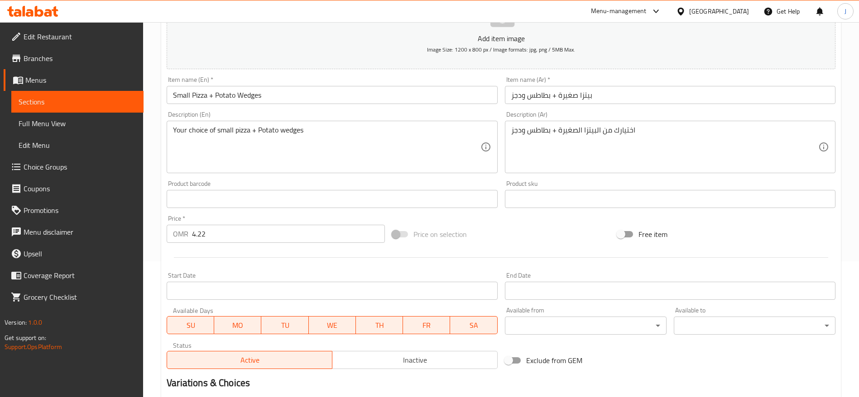
click at [263, 275] on div "Start Date Start Date" at bounding box center [332, 287] width 330 height 28
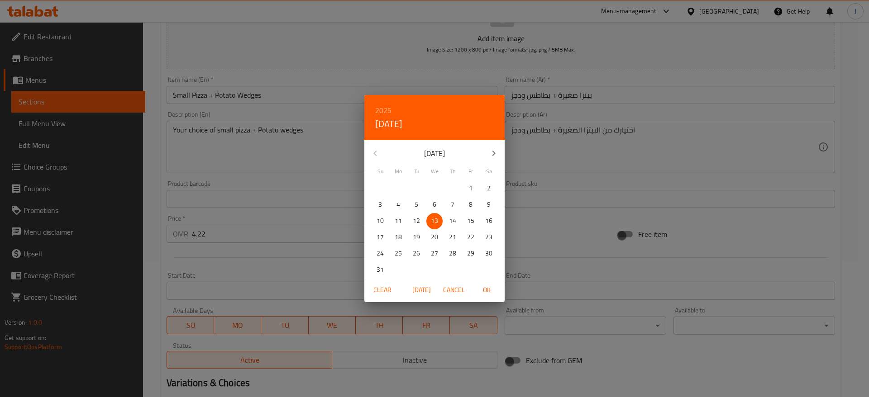
click at [266, 284] on div "2025 Wed, Aug 13 August 2025 Su Mo Tu We Th Fr Sa 27 28 29 30 31 1 2 3 4 5 6 7 …" at bounding box center [434, 198] width 869 height 397
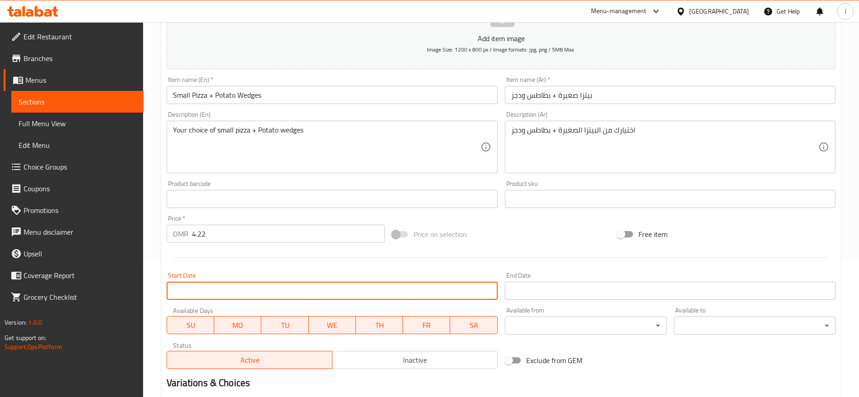
click at [375, 289] on input "Start Date" at bounding box center [332, 291] width 330 height 18
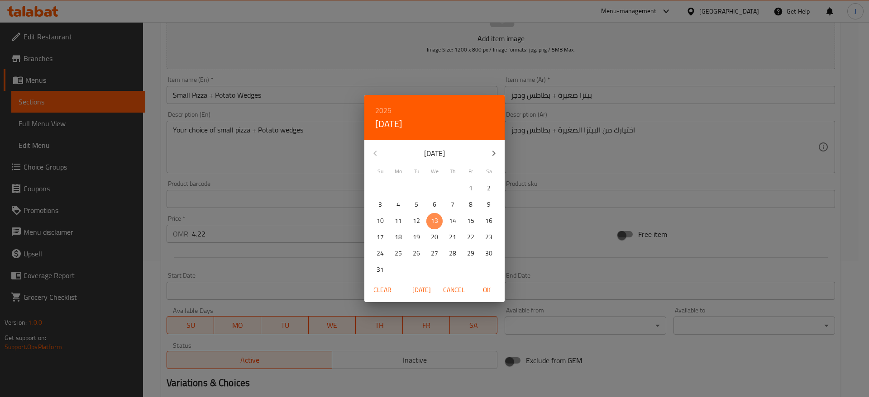
click at [430, 220] on span "13" at bounding box center [434, 220] width 16 height 11
click at [486, 288] on span "OK" at bounding box center [487, 290] width 22 height 11
type input "13-08-2025"
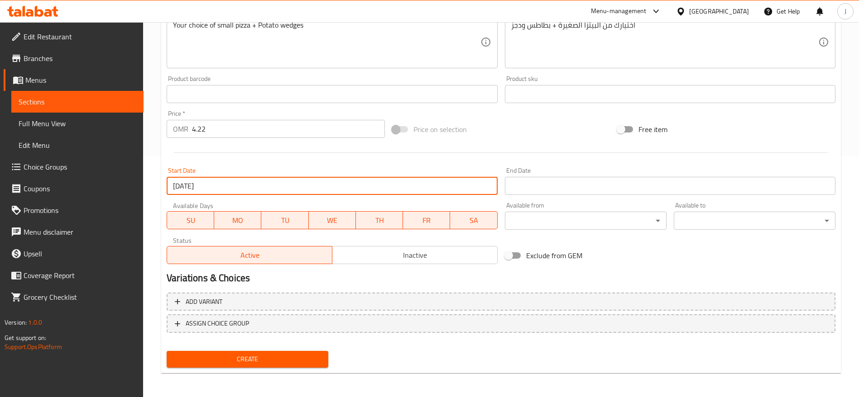
scroll to position [242, 0]
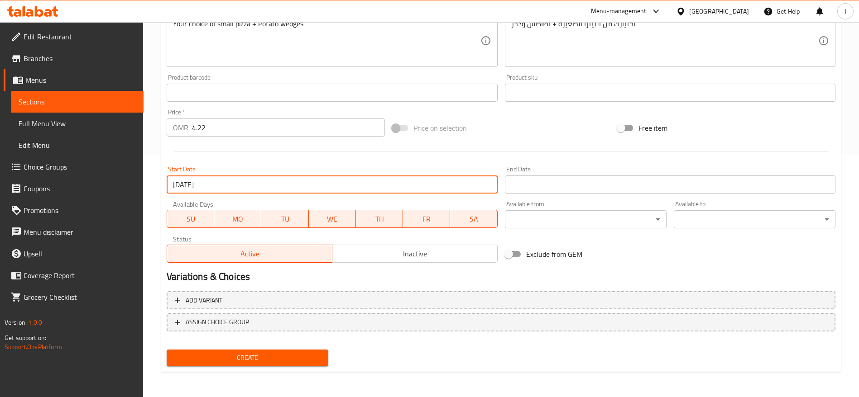
click at [262, 353] on span "Create" at bounding box center [247, 358] width 147 height 11
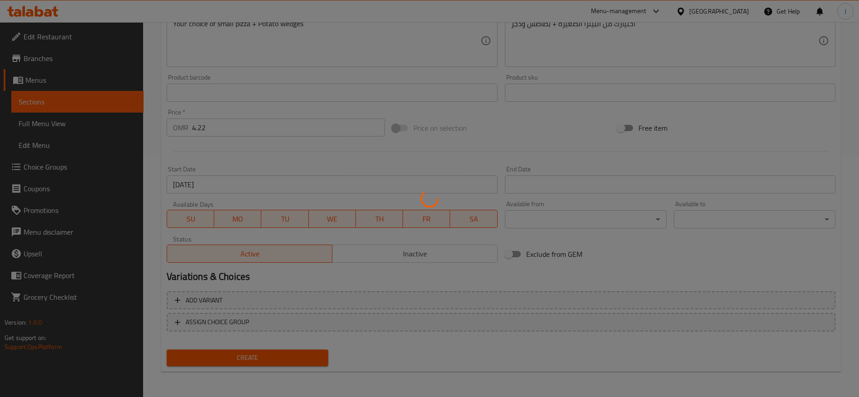
type input "0"
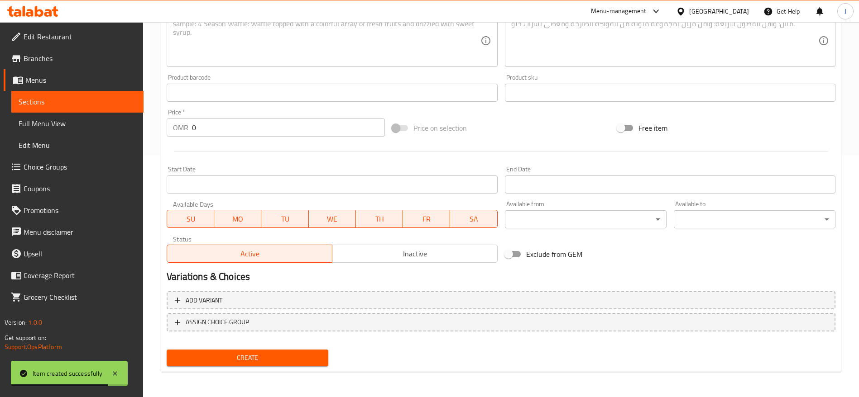
drag, startPoint x: 56, startPoint y: 171, endPoint x: 323, endPoint y: 3, distance: 315.3
click at [56, 171] on span "Choice Groups" at bounding box center [80, 167] width 113 height 11
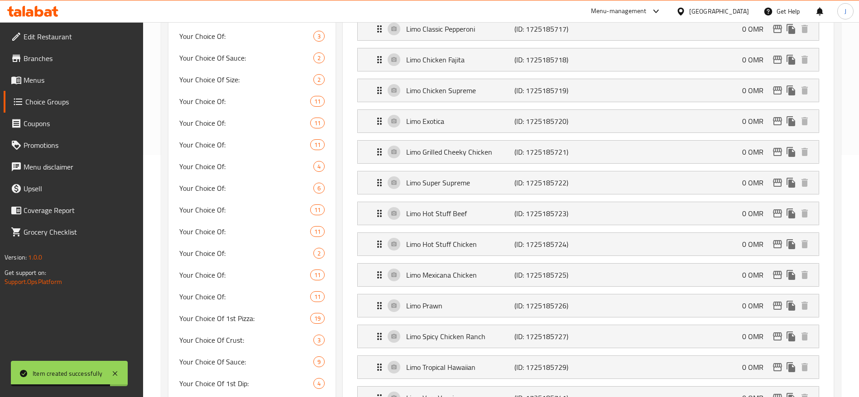
click at [251, 270] on span "Your Choice Of:" at bounding box center [244, 275] width 131 height 11
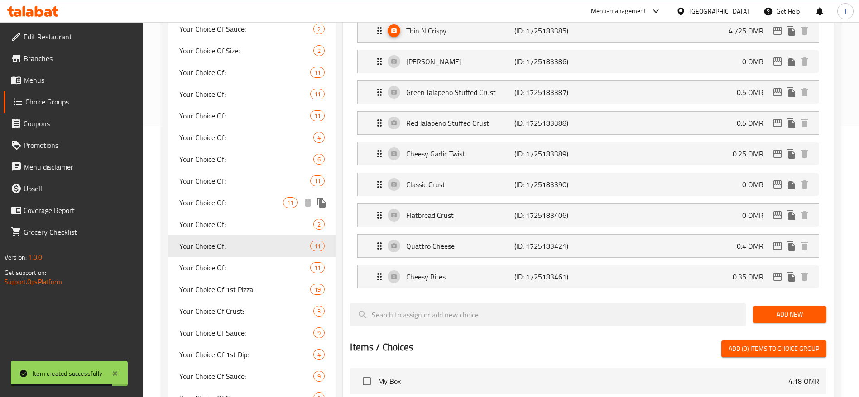
type input "Your Choice Of:"
type input "إختيارك من:"
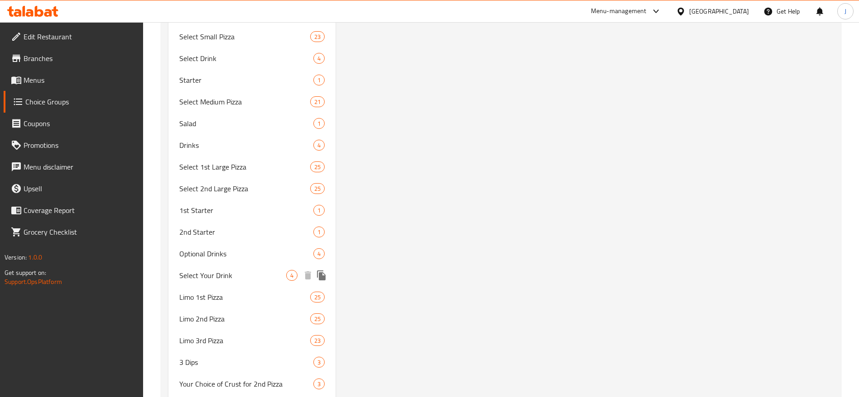
scroll to position [4075, 0]
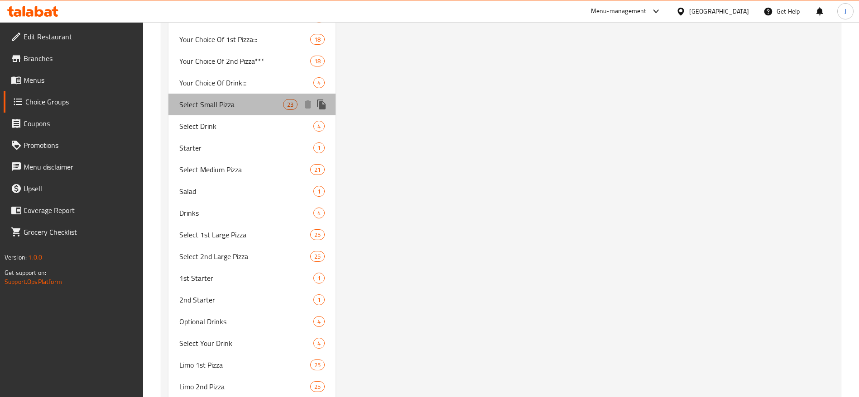
click at [264, 99] on span "Select Small Pizza" at bounding box center [231, 104] width 104 height 11
type input "Select Small Pizza"
type input "اختر بيتزا صغيرة"
